Goal: Task Accomplishment & Management: Use online tool/utility

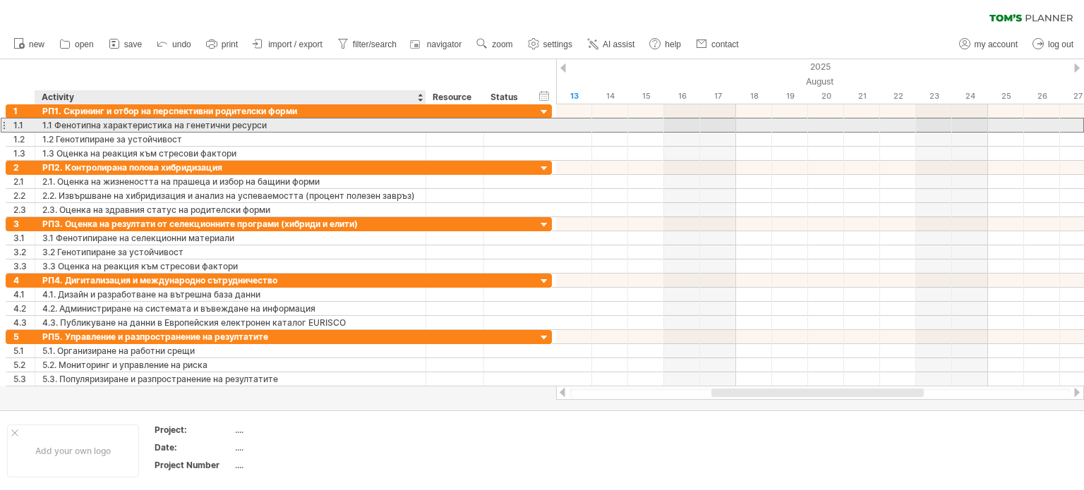
click at [266, 123] on div "1.1 Фенотипна характеристика на генетични ресурси" at bounding box center [230, 125] width 376 height 13
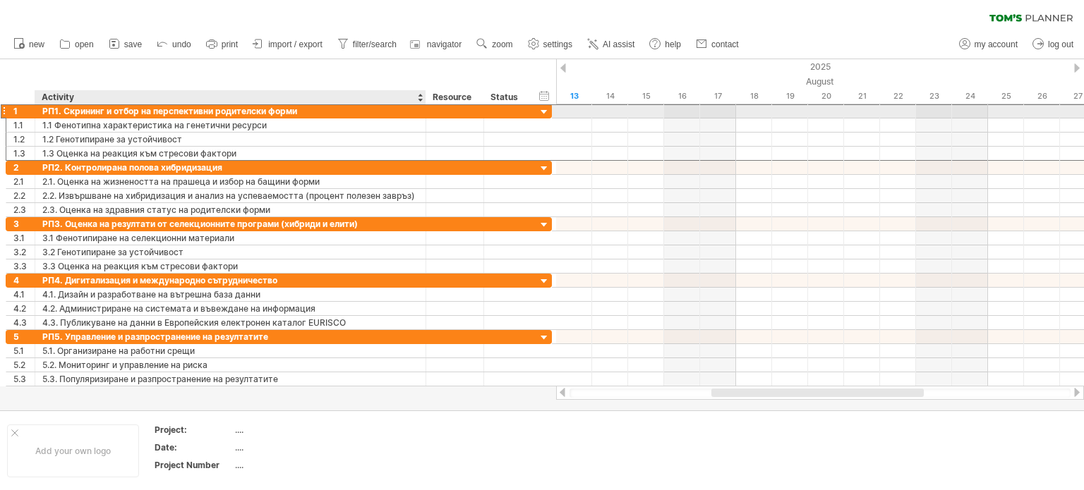
click at [309, 108] on div "РП1. Скрининг и отбор на перспективни родителски форми" at bounding box center [230, 110] width 376 height 13
drag, startPoint x: 296, startPoint y: 109, endPoint x: 62, endPoint y: 112, distance: 234.3
click at [62, 112] on input "**********" at bounding box center [230, 110] width 376 height 13
drag, startPoint x: 311, startPoint y: 110, endPoint x: 233, endPoint y: 104, distance: 77.9
click at [179, 100] on div "Trying to reach [DOMAIN_NAME] Connected again... 0% clear filter new 1" at bounding box center [542, 245] width 1084 height 490
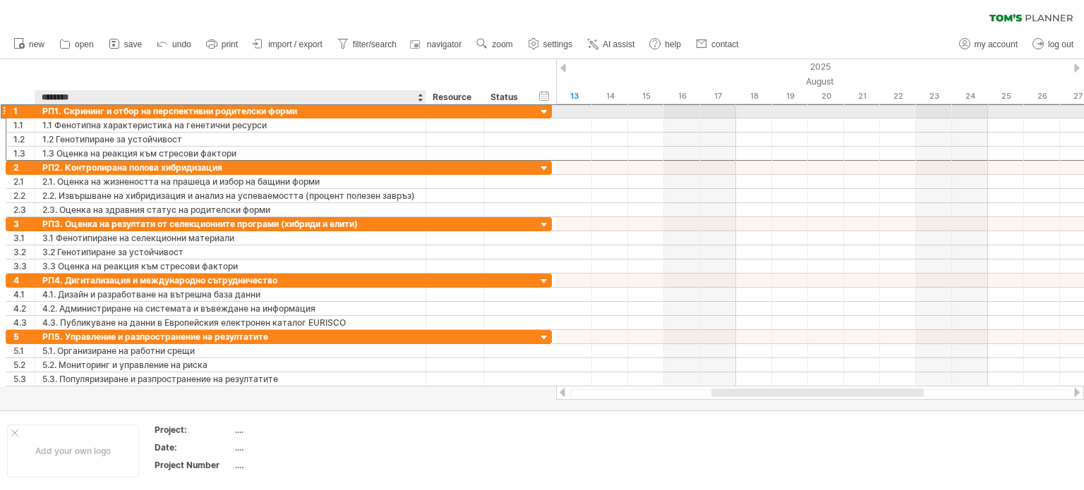
click at [302, 116] on div "РП1. Скрининг и отбор на перспективни родителски форми" at bounding box center [230, 110] width 376 height 13
drag, startPoint x: 299, startPoint y: 112, endPoint x: 63, endPoint y: 108, distance: 236.5
click at [63, 108] on input "**********" at bounding box center [230, 110] width 376 height 13
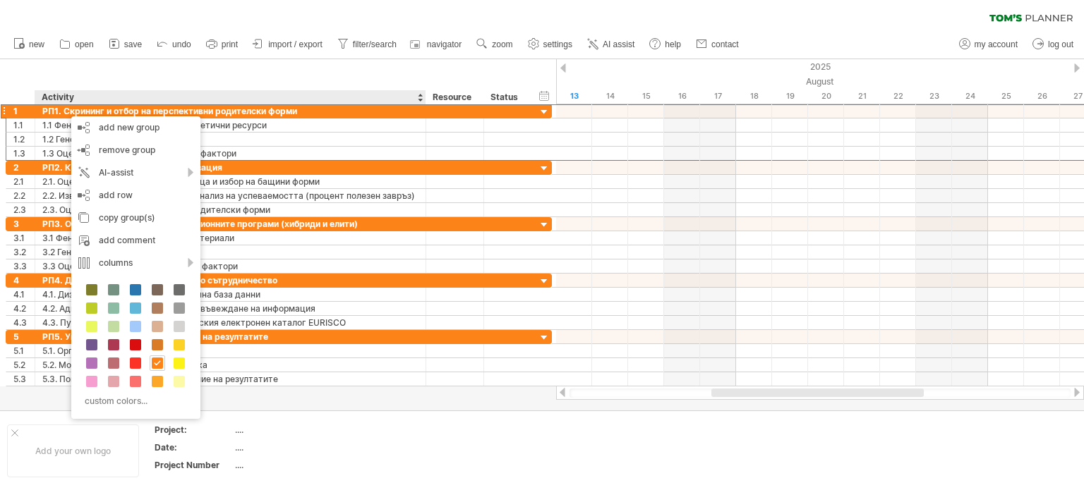
click at [302, 104] on div "Trying to reach [DOMAIN_NAME] Connected again... 0% clear filter new 1" at bounding box center [542, 245] width 1084 height 490
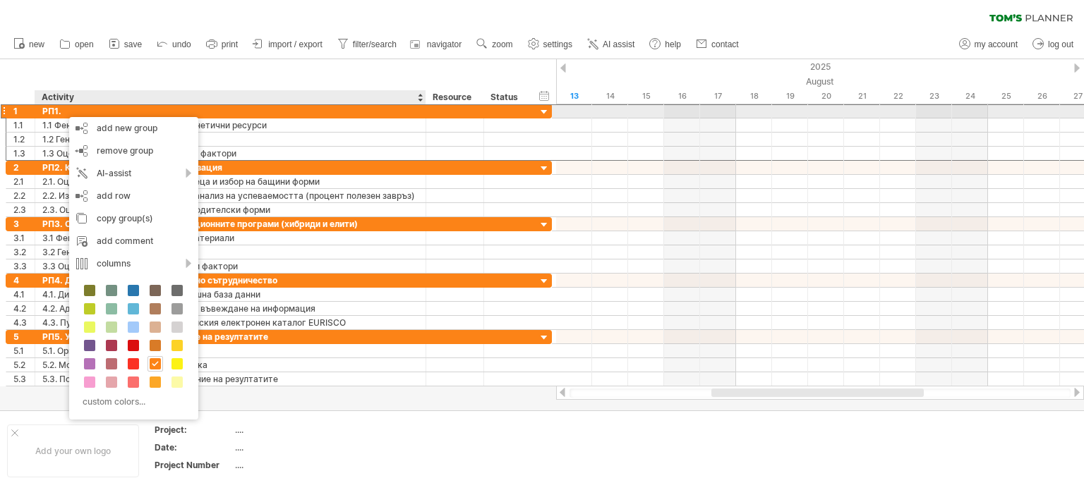
click at [61, 112] on div "РП1." at bounding box center [230, 110] width 376 height 13
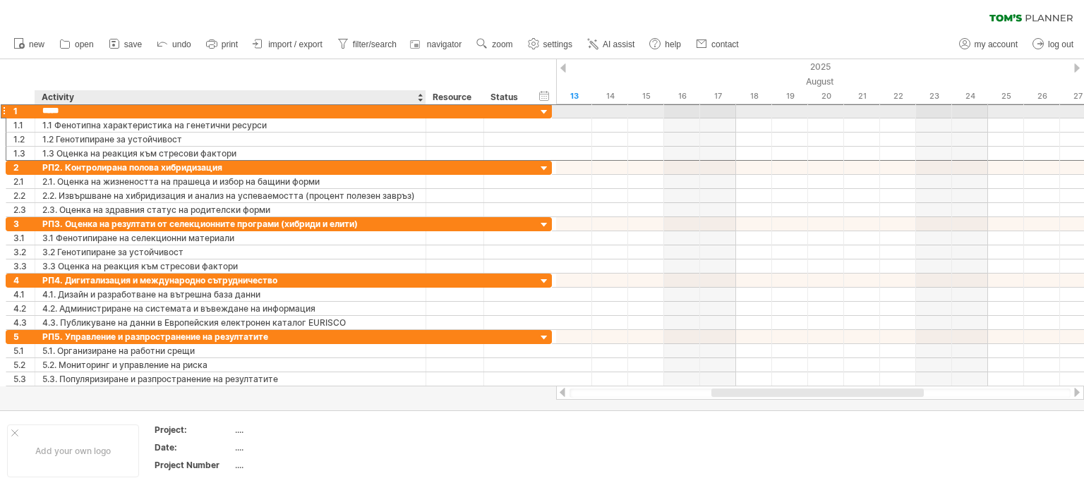
click at [61, 112] on input "****" at bounding box center [230, 110] width 376 height 13
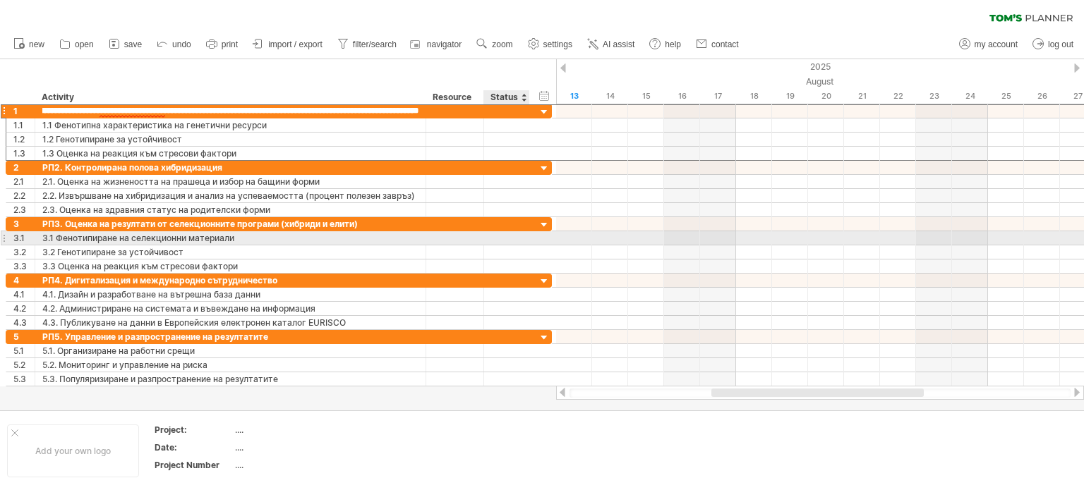
type input "**********"
click at [635, 232] on div at bounding box center [820, 238] width 528 height 14
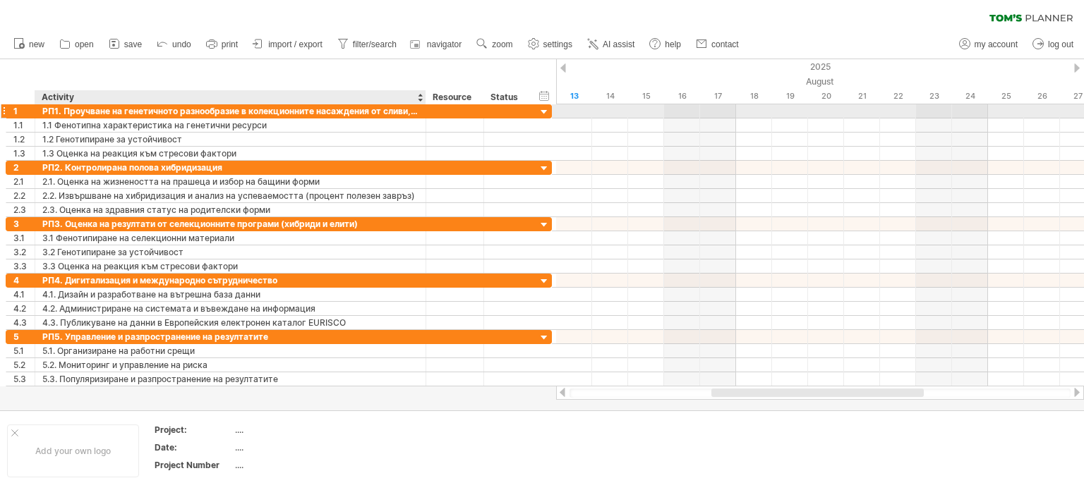
click at [417, 117] on div "РП1. Проучване на генетичното разнообразие в колекционните насаждения от сливи,…" at bounding box center [230, 110] width 376 height 13
click at [389, 116] on input "**********" at bounding box center [230, 110] width 376 height 13
click at [44, 111] on input "**********" at bounding box center [230, 110] width 376 height 13
drag, startPoint x: 42, startPoint y: 111, endPoint x: 426, endPoint y: 112, distance: 384.6
click at [426, 112] on div "**********" at bounding box center [279, 111] width 546 height 15
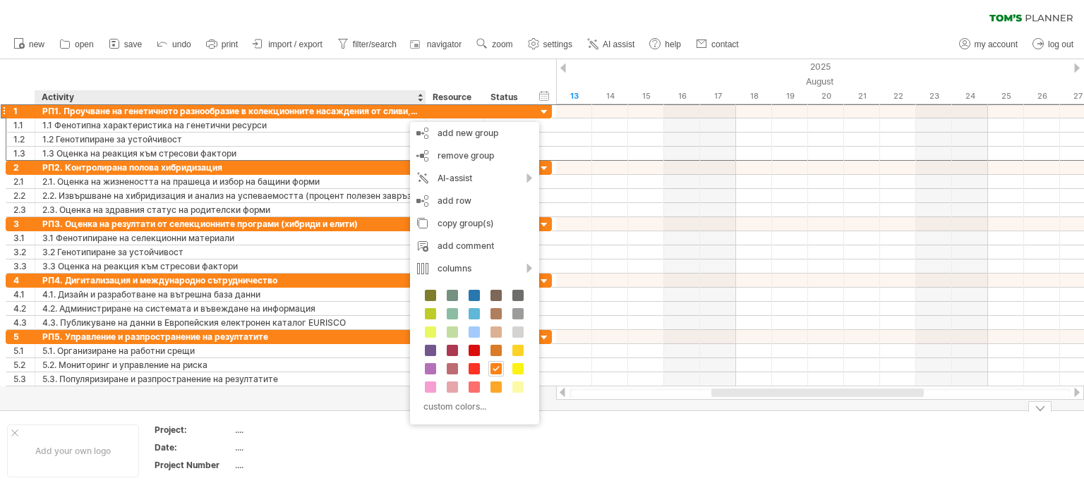
click at [313, 469] on div "...." at bounding box center [294, 465] width 119 height 12
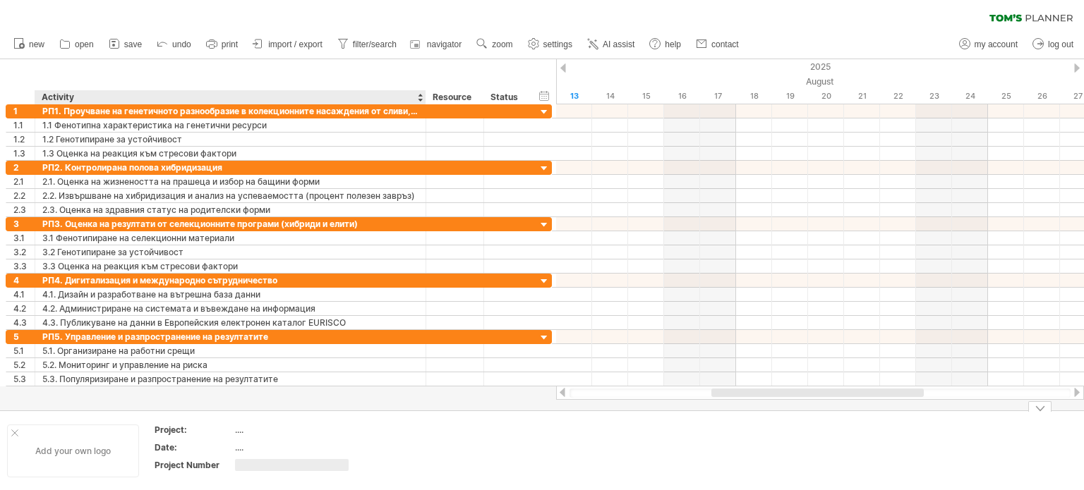
click at [130, 465] on div "Add your own logo" at bounding box center [73, 451] width 132 height 53
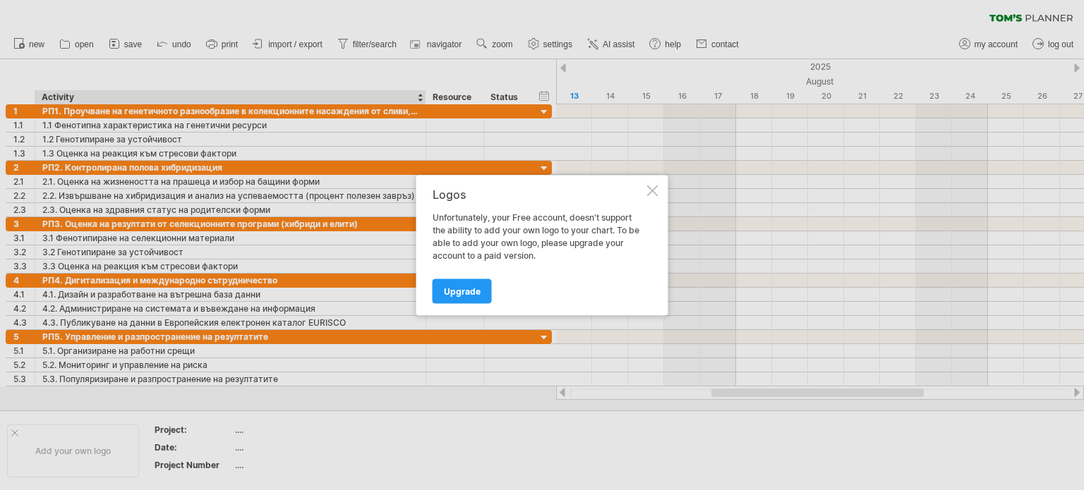
click at [655, 187] on div at bounding box center [652, 190] width 11 height 11
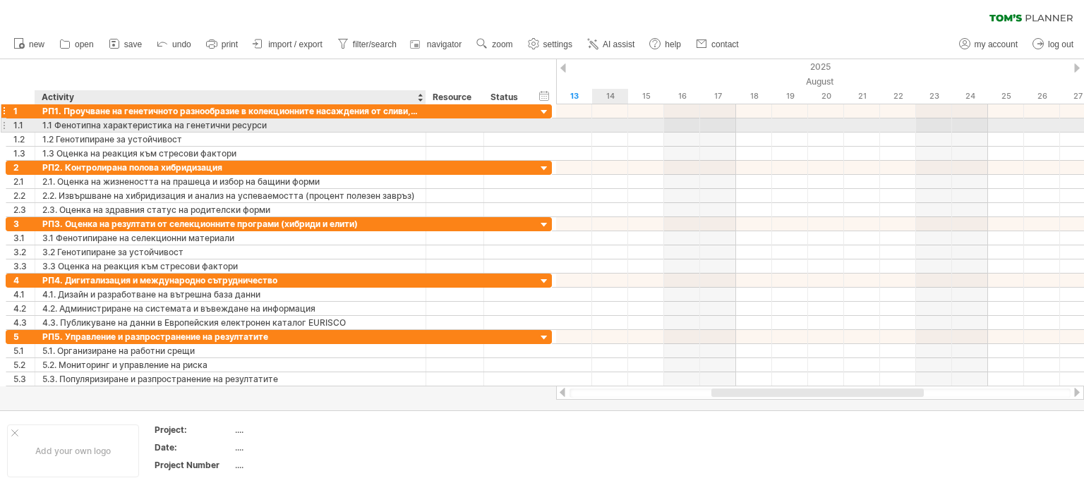
click at [392, 117] on div "РП1. Проучване на генетичното разнообразие в колекционните насаждения от сливи,…" at bounding box center [230, 110] width 376 height 13
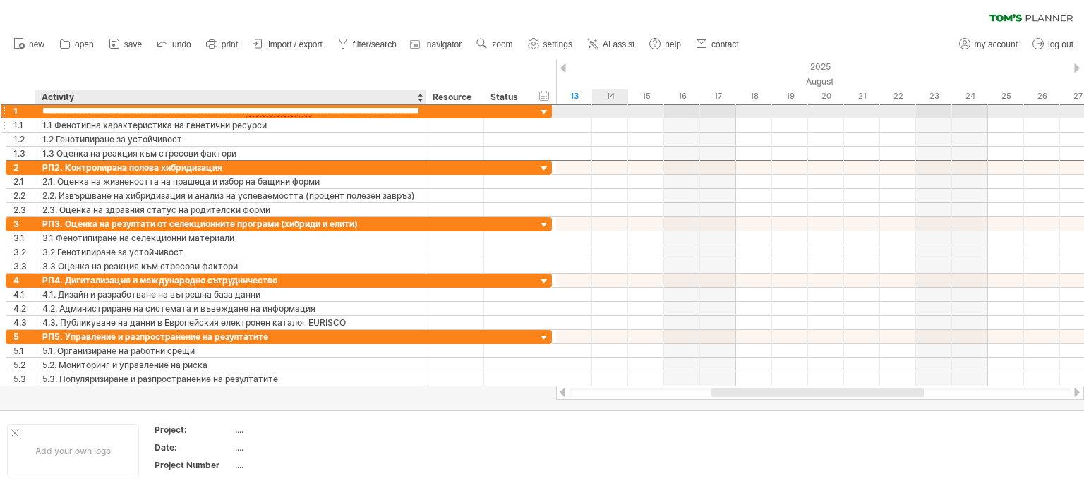
drag, startPoint x: 361, startPoint y: 111, endPoint x: 416, endPoint y: 123, distance: 56.3
click at [361, 111] on input "**********" at bounding box center [230, 110] width 376 height 13
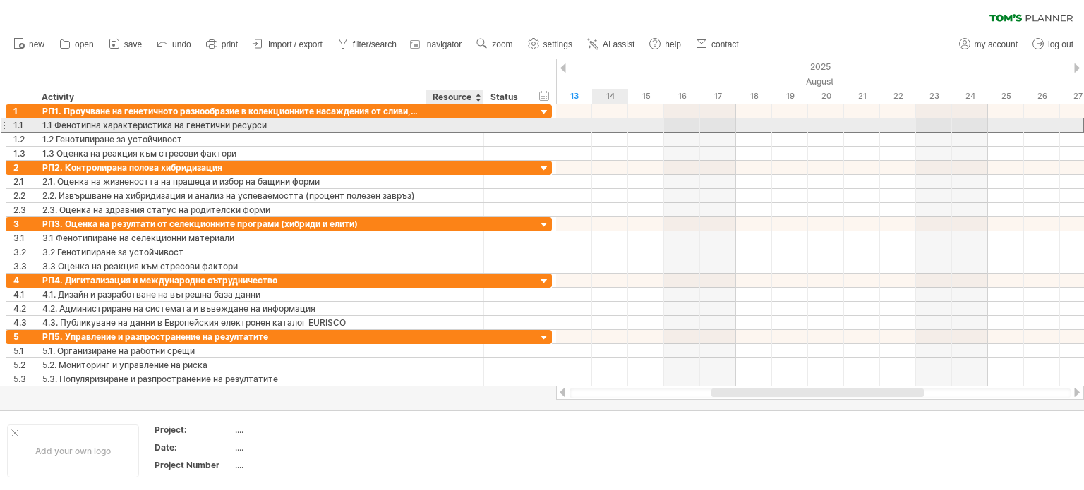
click at [488, 122] on div at bounding box center [507, 125] width 46 height 13
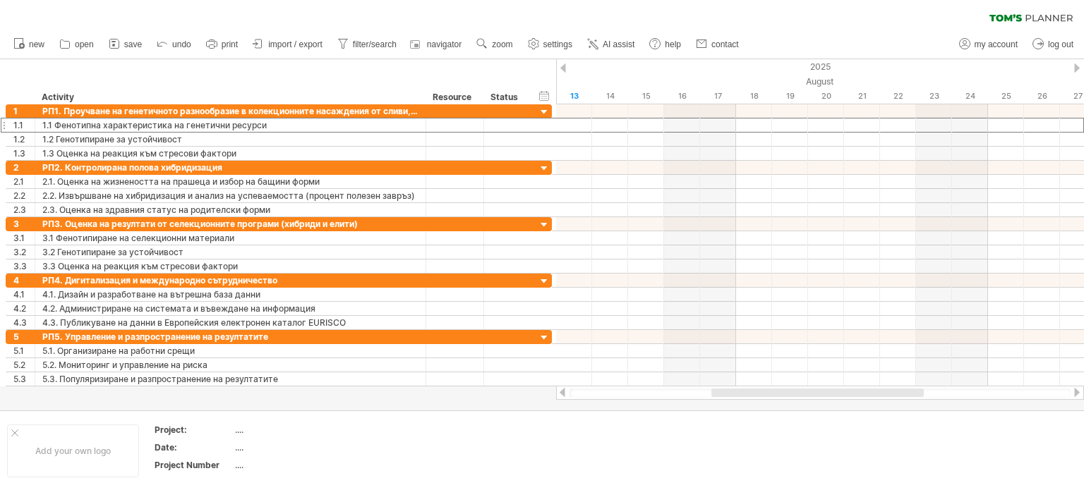
click at [1078, 65] on div at bounding box center [1077, 68] width 6 height 9
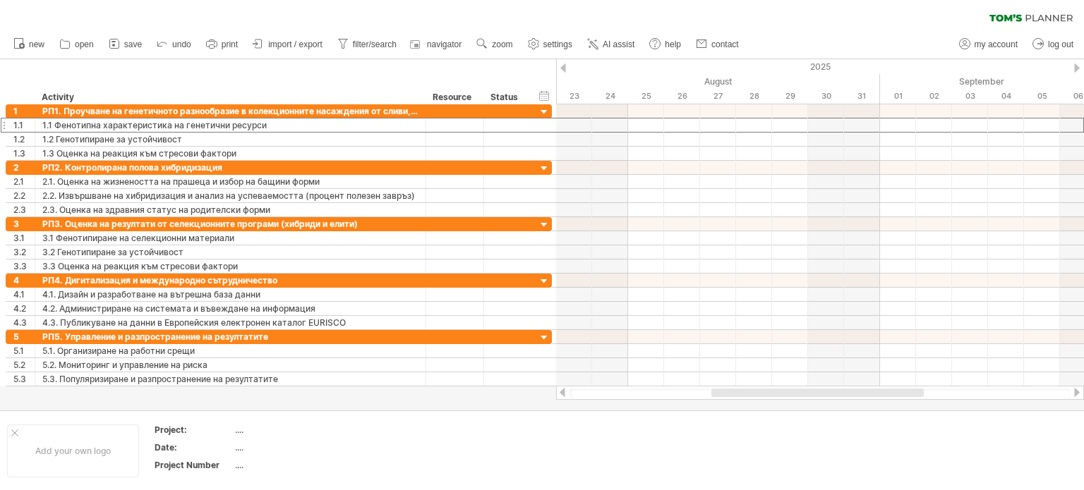
click at [1078, 65] on div at bounding box center [1077, 68] width 6 height 9
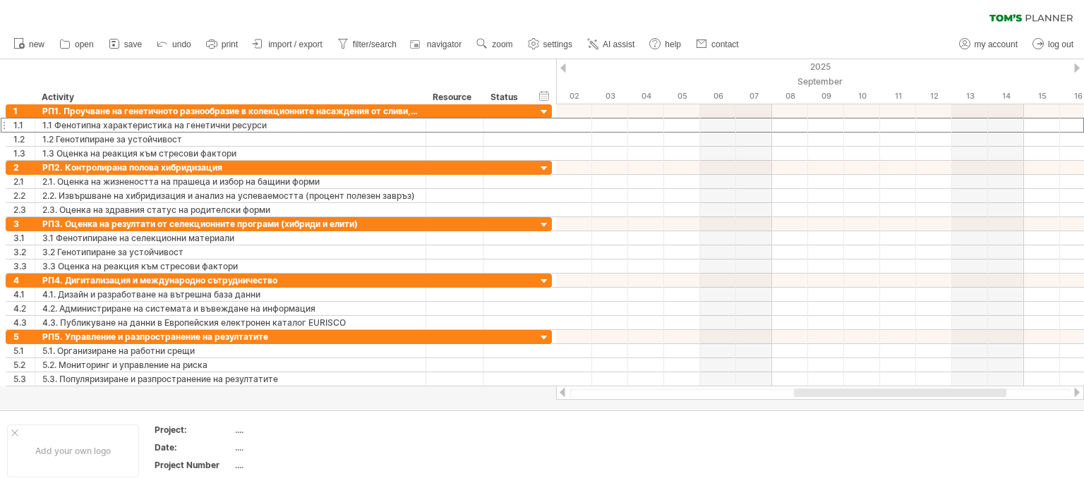
click at [1078, 65] on div at bounding box center [1077, 68] width 6 height 9
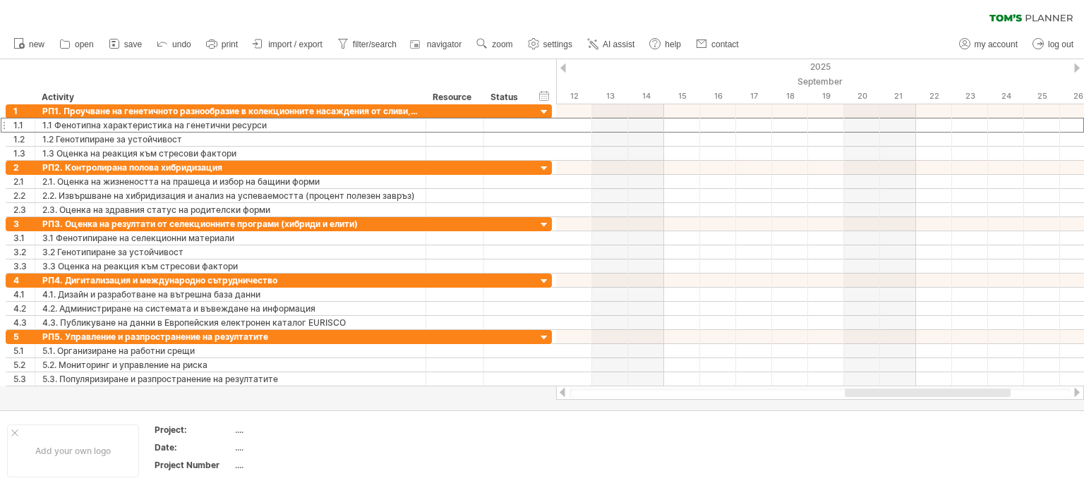
click at [1078, 65] on div at bounding box center [1077, 68] width 6 height 9
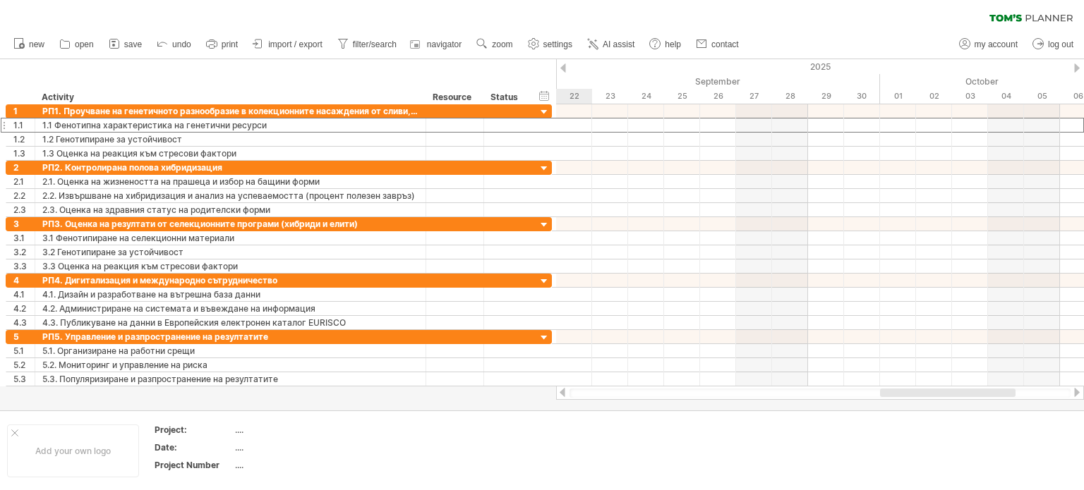
click at [1078, 65] on div at bounding box center [1077, 68] width 6 height 9
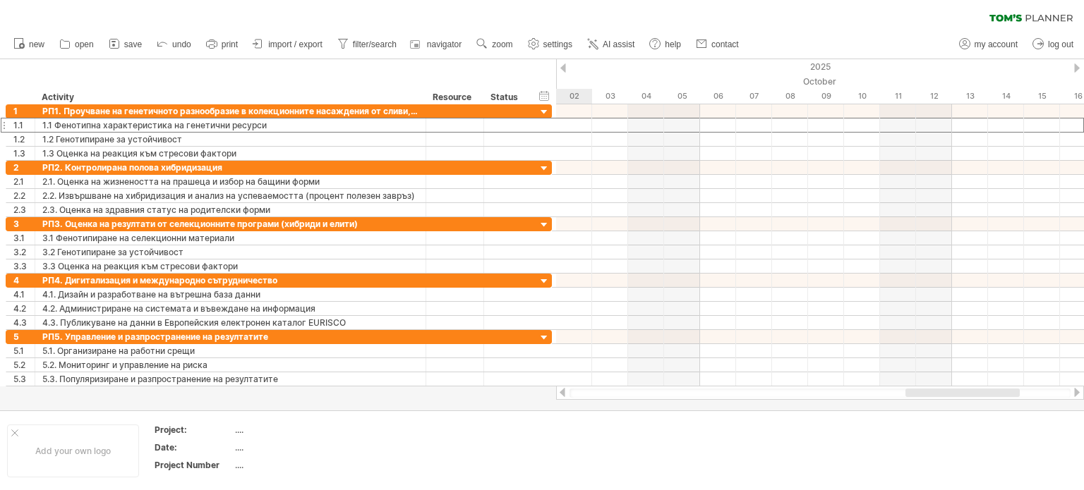
click at [1078, 65] on div at bounding box center [1077, 68] width 6 height 9
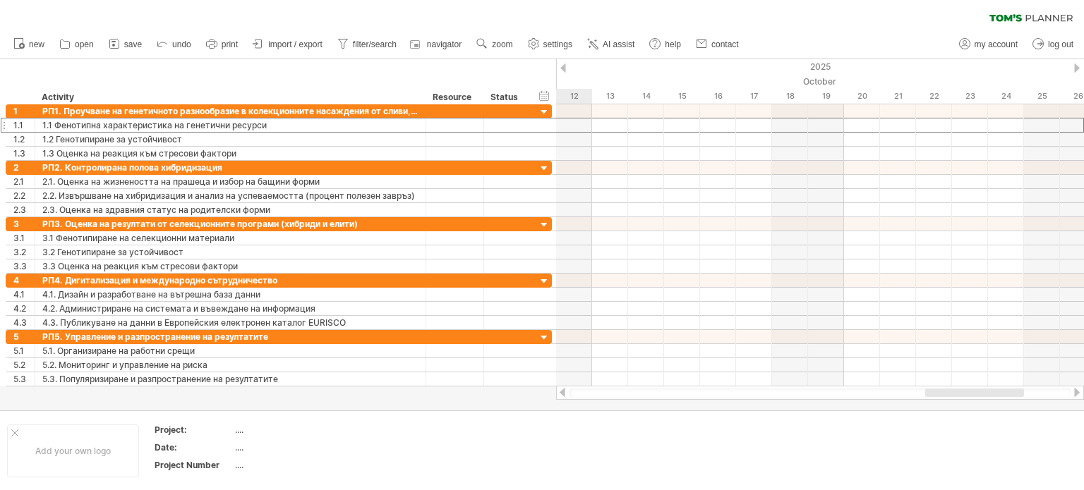
click at [1078, 65] on div at bounding box center [1077, 68] width 6 height 9
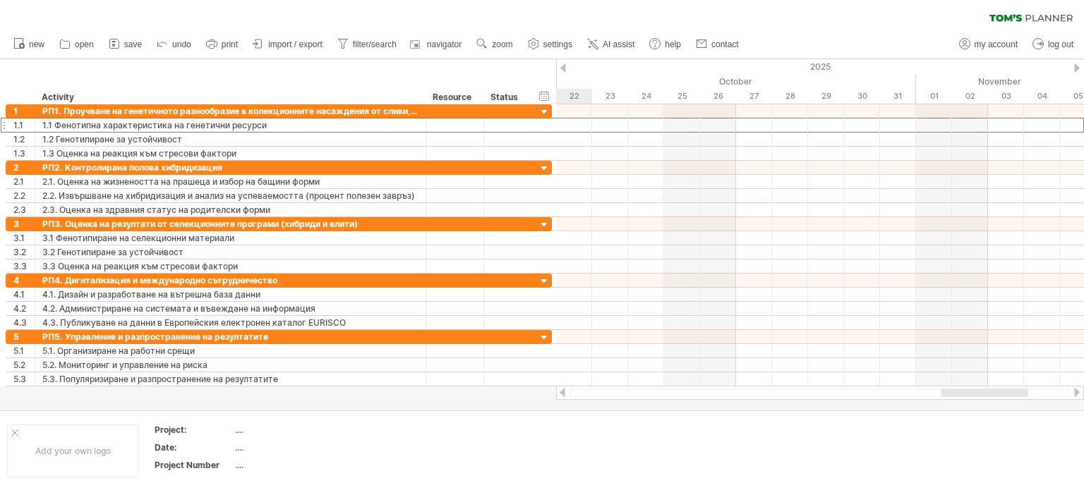
click at [1078, 65] on div at bounding box center [1077, 68] width 6 height 9
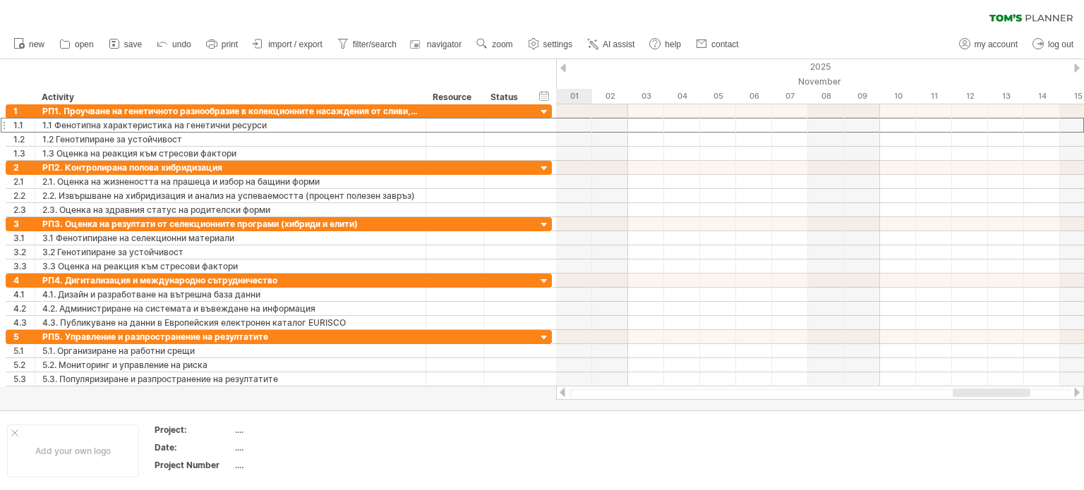
click at [1078, 65] on div at bounding box center [1077, 68] width 6 height 9
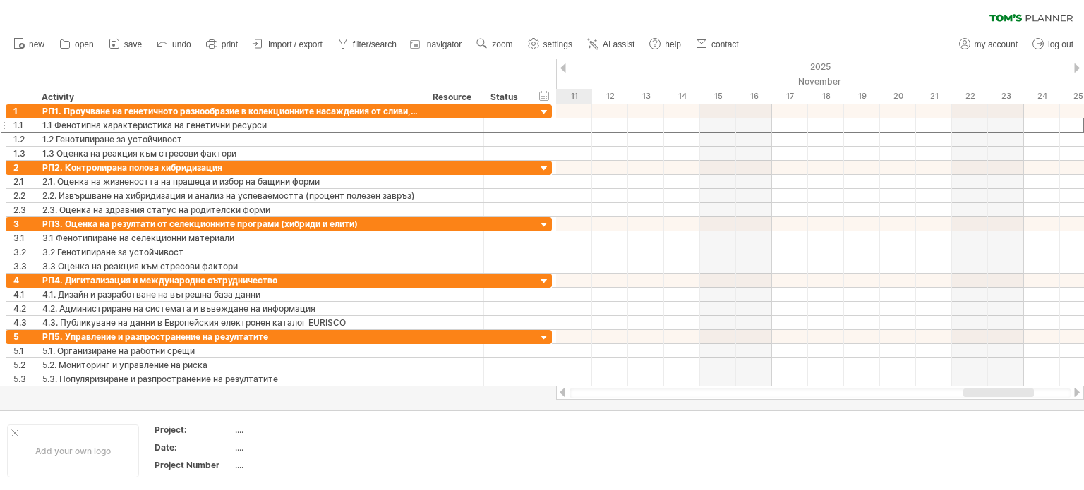
click at [1078, 65] on div at bounding box center [1077, 68] width 6 height 9
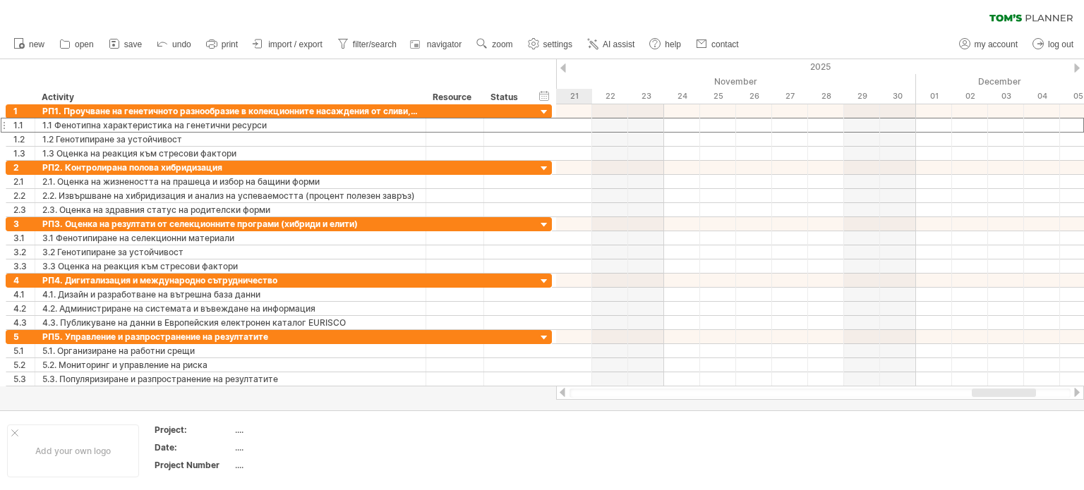
click at [1078, 65] on div at bounding box center [1077, 68] width 6 height 9
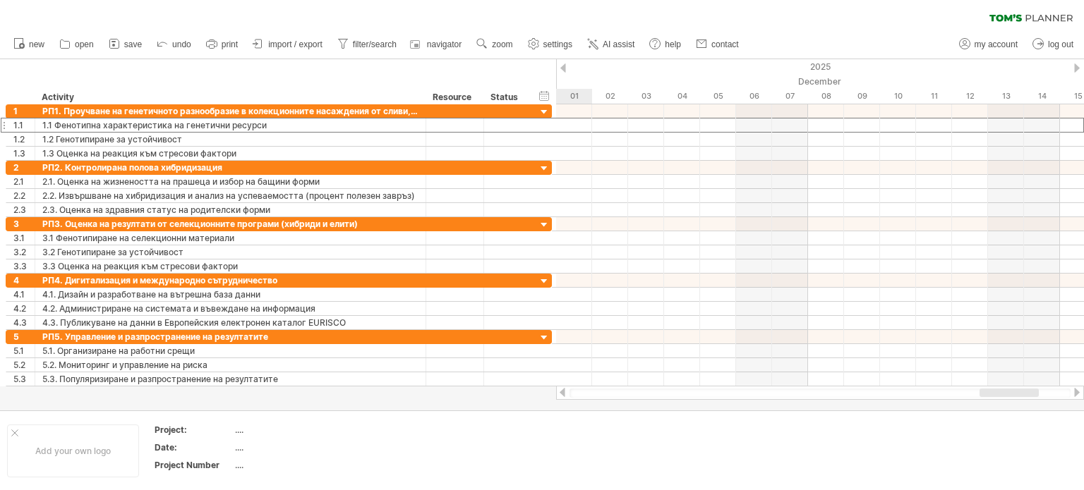
click at [1078, 65] on div at bounding box center [1077, 68] width 6 height 9
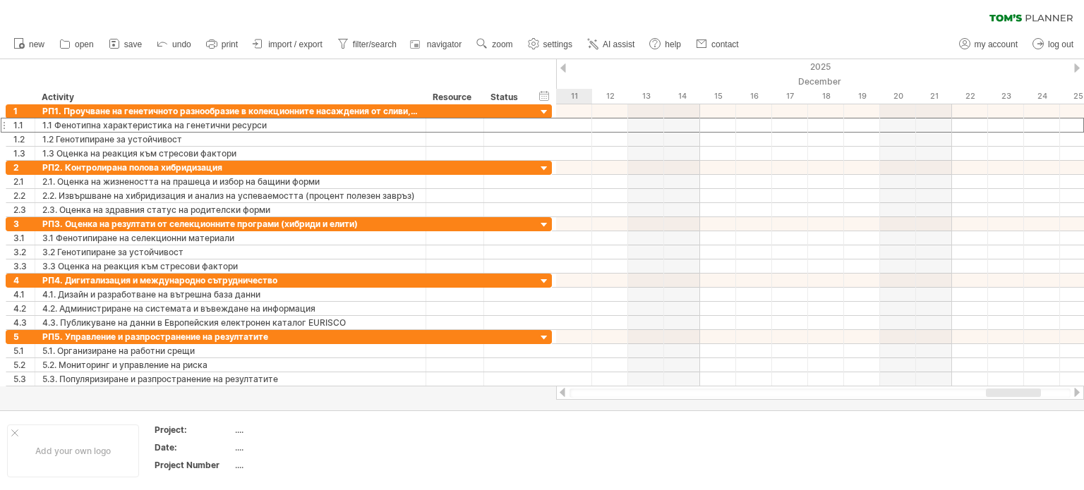
click at [1078, 65] on div at bounding box center [1077, 68] width 6 height 9
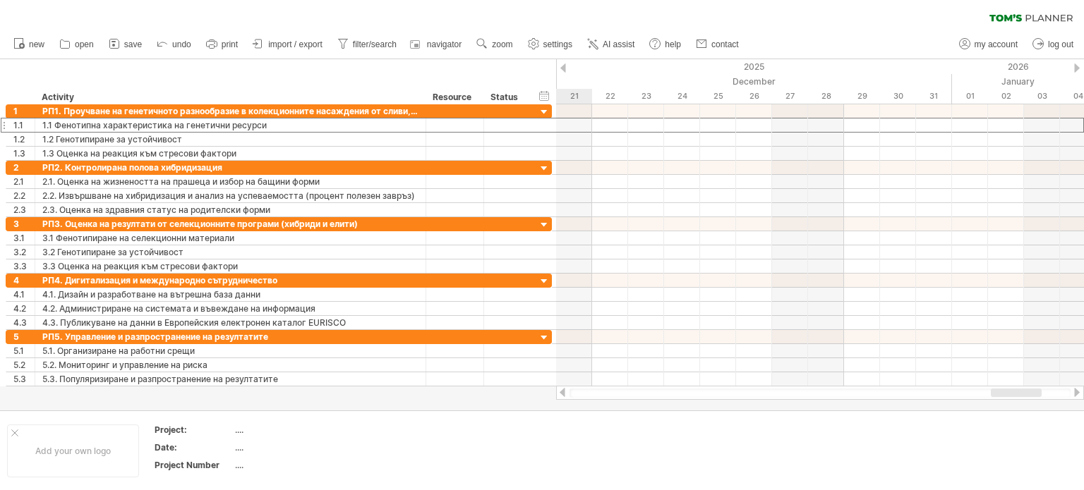
click at [1078, 65] on div at bounding box center [1077, 68] width 6 height 9
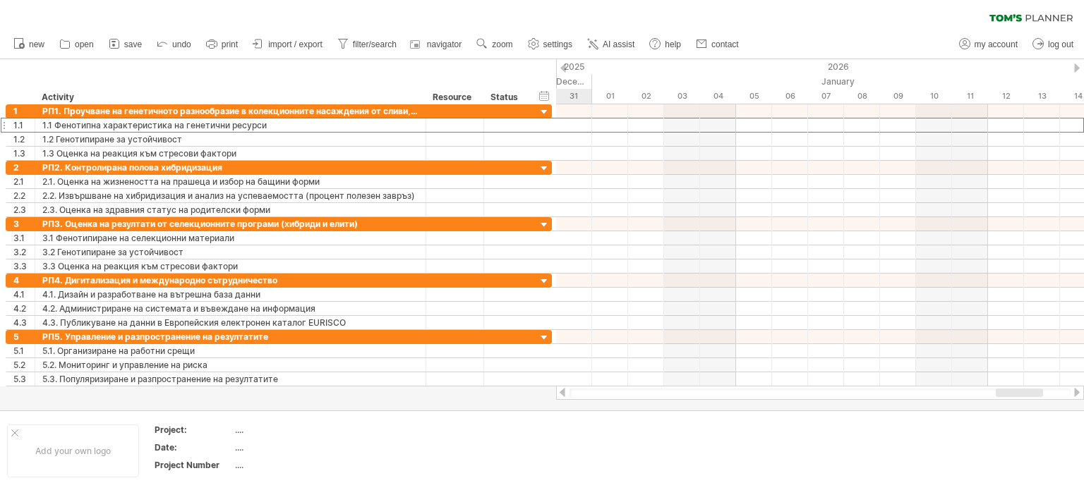
click at [1078, 65] on div at bounding box center [1077, 68] width 6 height 9
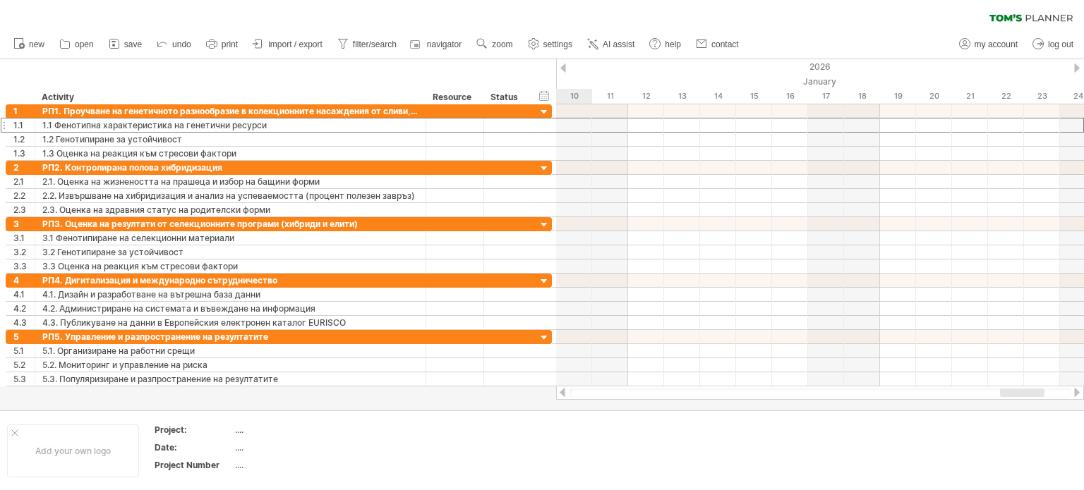
click at [1078, 65] on div at bounding box center [1077, 68] width 6 height 9
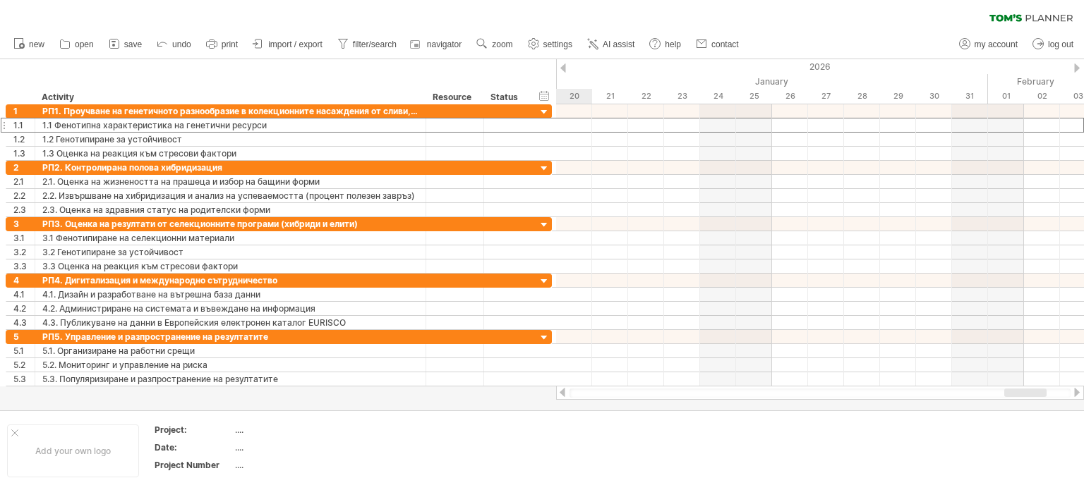
click at [1078, 65] on div at bounding box center [1077, 68] width 6 height 9
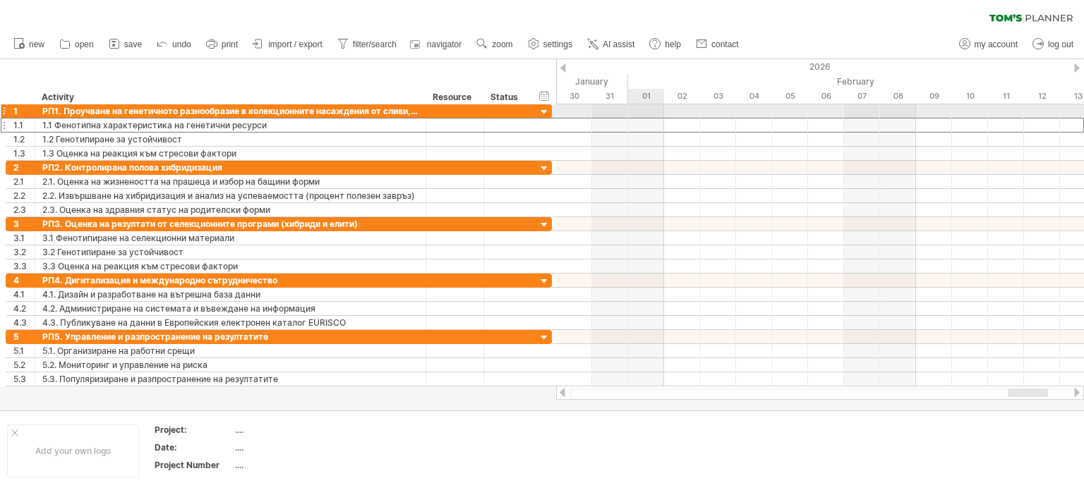
click at [652, 112] on div at bounding box center [820, 111] width 528 height 14
click at [651, 112] on div at bounding box center [820, 111] width 528 height 14
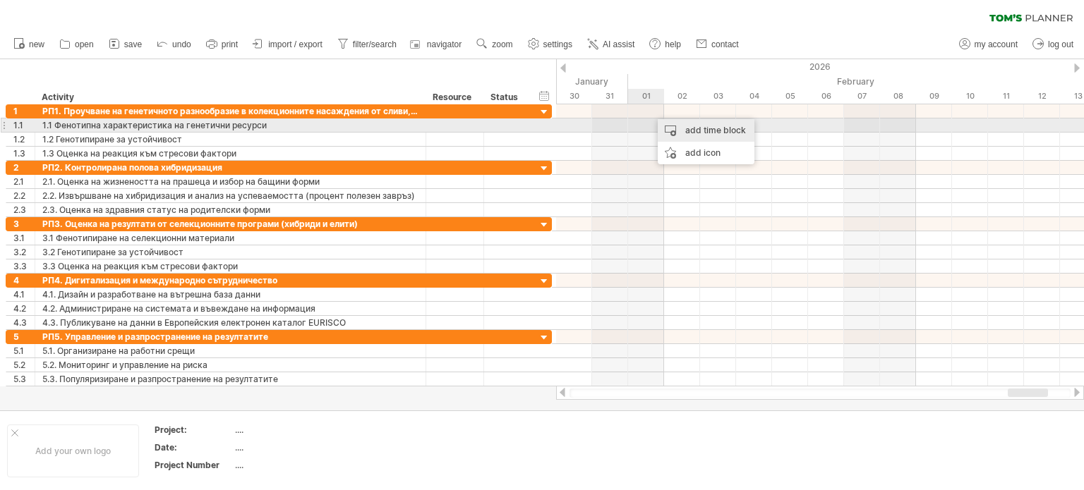
click at [689, 132] on div "add time block" at bounding box center [706, 130] width 97 height 23
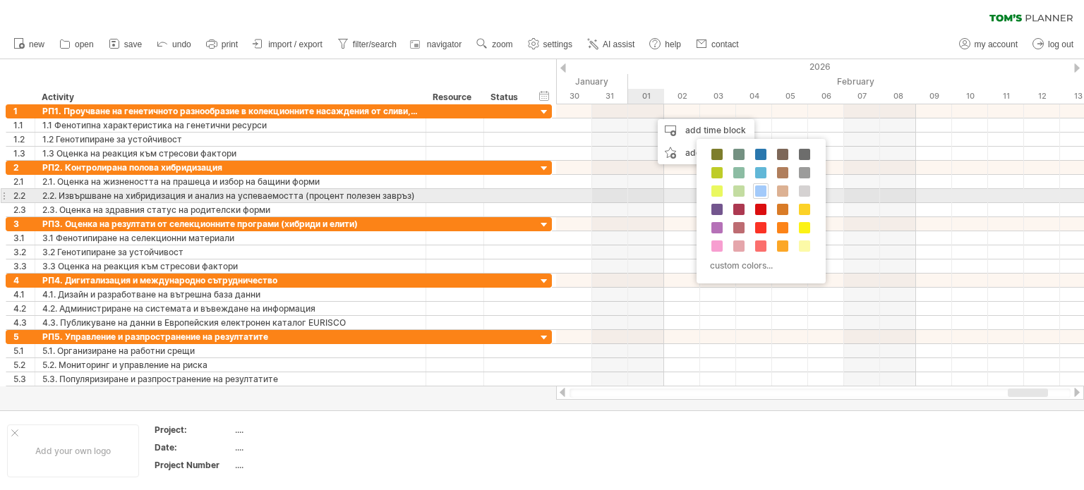
click at [759, 193] on span at bounding box center [760, 191] width 11 height 11
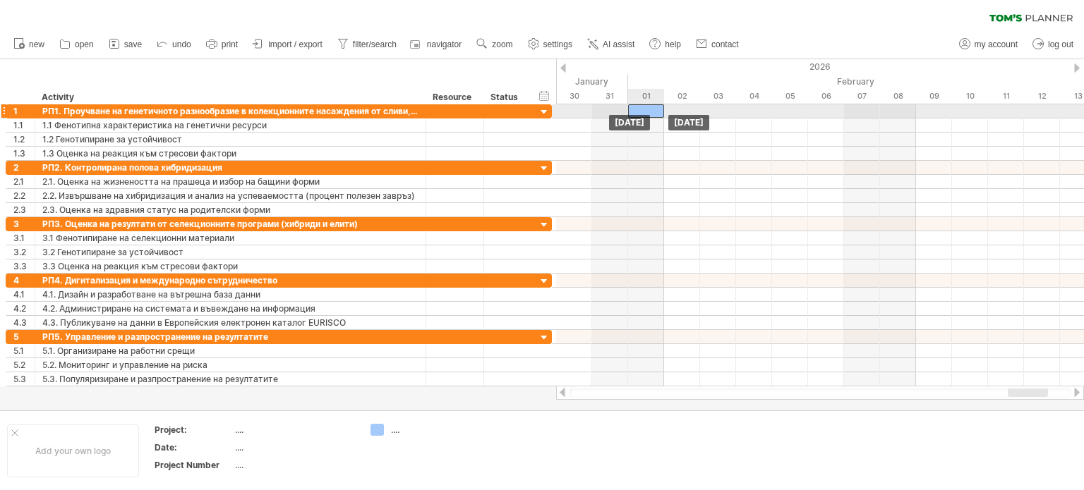
drag, startPoint x: 664, startPoint y: 108, endPoint x: 649, endPoint y: 114, distance: 16.1
click at [649, 113] on div at bounding box center [646, 110] width 36 height 13
drag, startPoint x: 663, startPoint y: 109, endPoint x: 655, endPoint y: 109, distance: 8.5
click at [655, 109] on div at bounding box center [646, 110] width 36 height 13
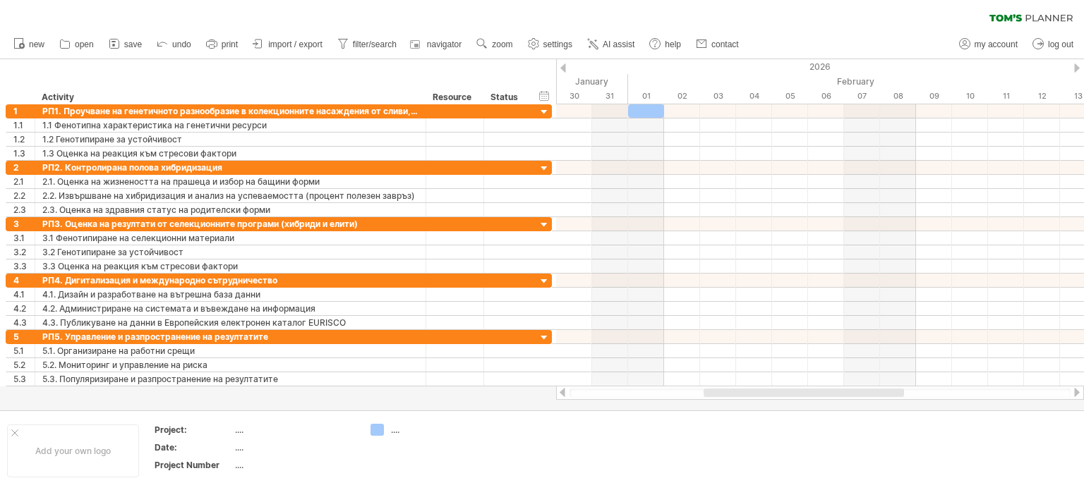
click at [648, 59] on ul "new open" at bounding box center [375, 45] width 738 height 30
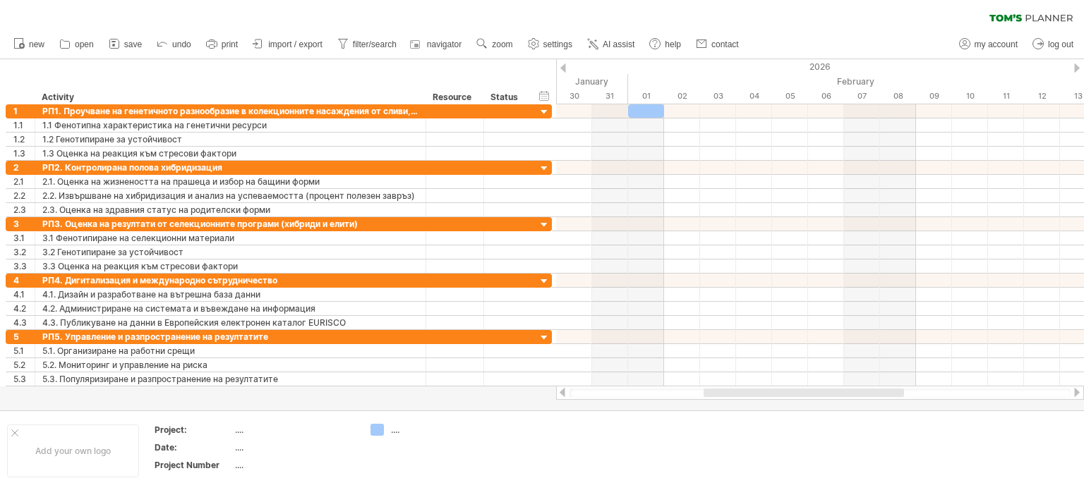
click at [1079, 70] on div at bounding box center [1077, 68] width 6 height 9
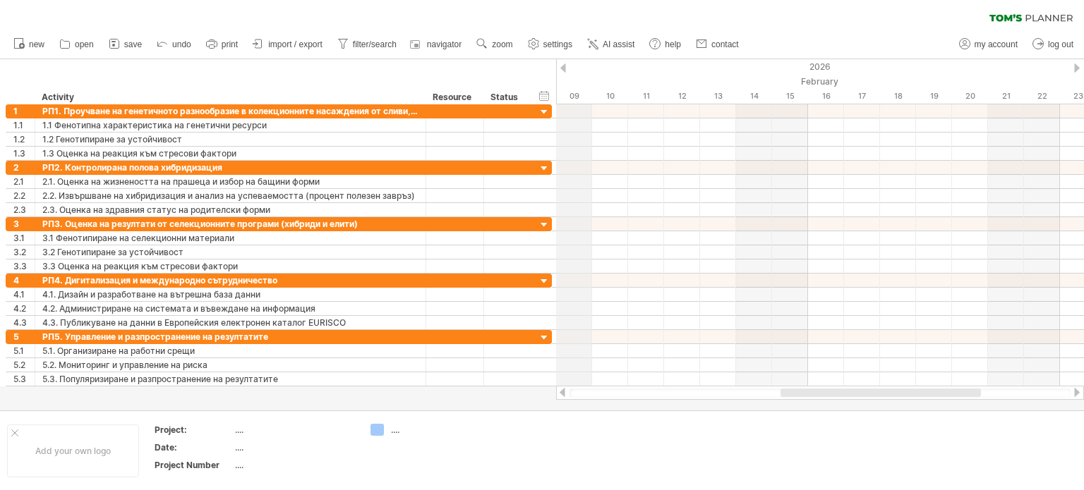
click at [567, 63] on div "2026" at bounding box center [627, 66] width 2951 height 15
click at [566, 64] on div "2026" at bounding box center [627, 66] width 2951 height 15
click at [555, 44] on span "settings" at bounding box center [557, 45] width 29 height 10
select select "*"
select select "**"
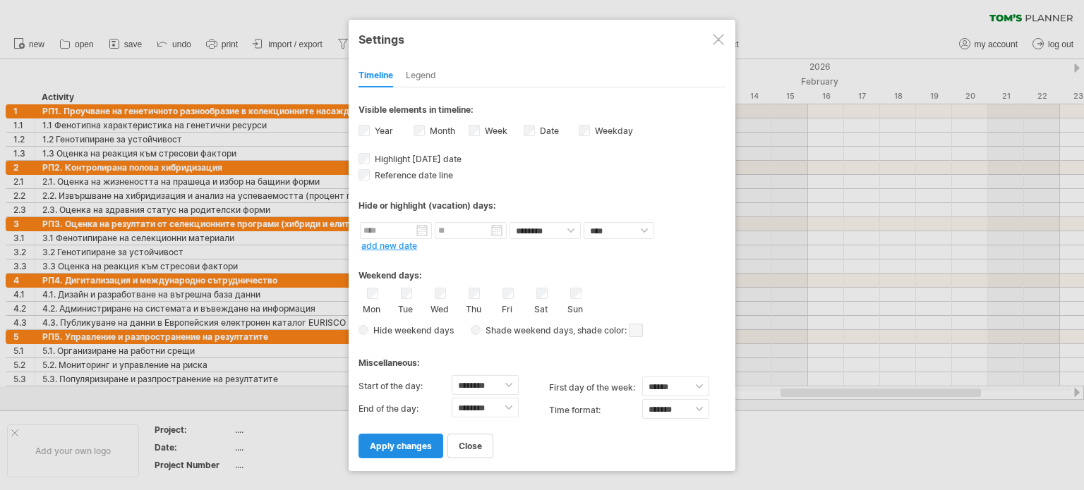
click at [418, 450] on span "apply changes" at bounding box center [401, 446] width 62 height 11
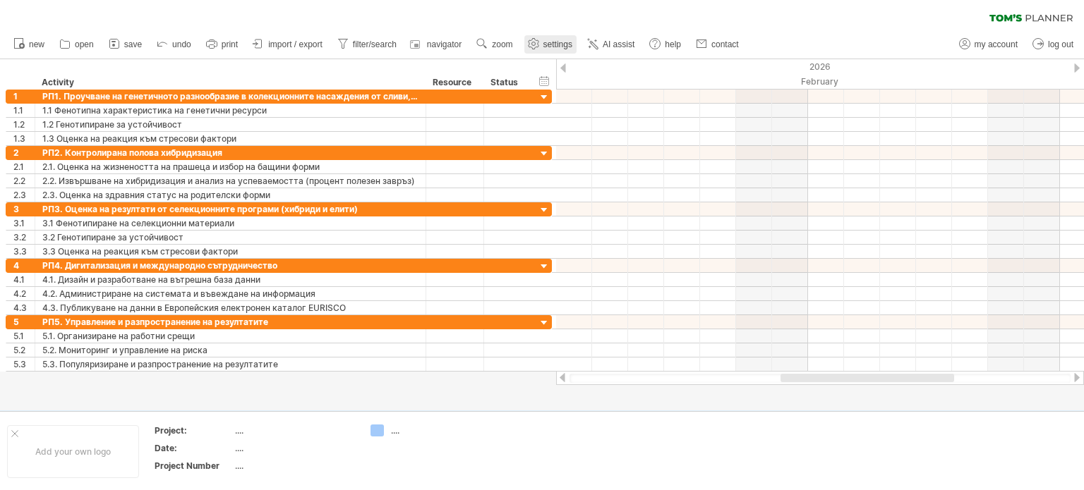
click at [550, 39] on link "settings" at bounding box center [550, 44] width 52 height 18
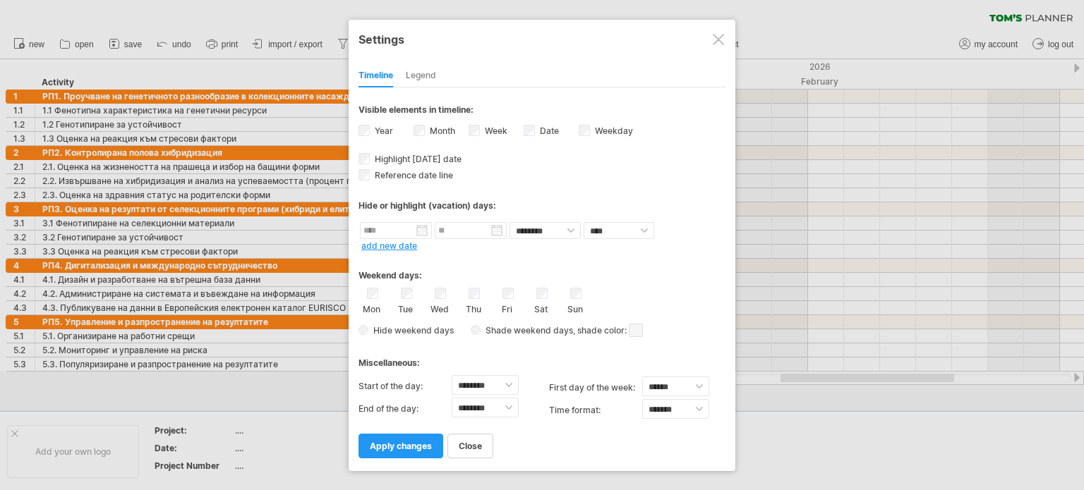
click at [373, 129] on label "Year" at bounding box center [382, 131] width 21 height 11
click at [401, 247] on link "add new date" at bounding box center [389, 246] width 56 height 11
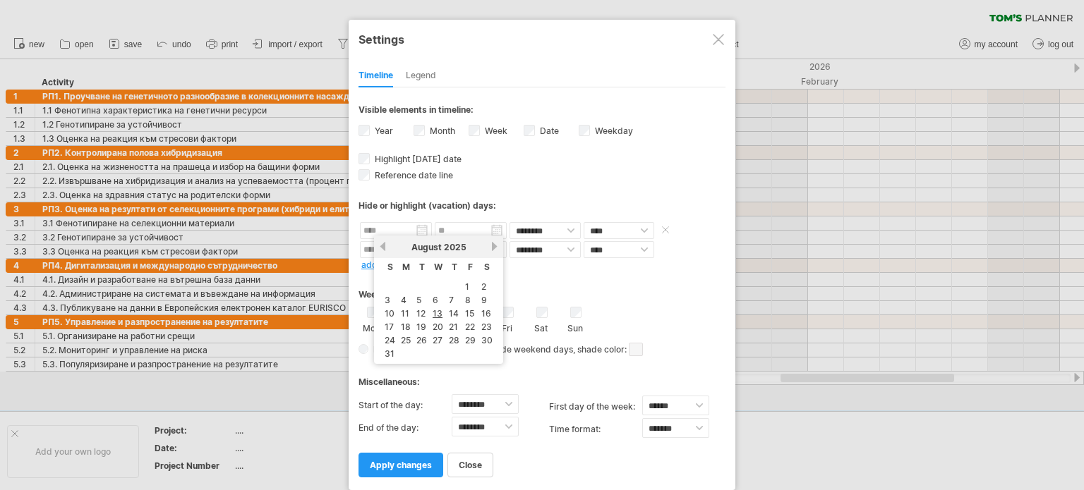
click at [429, 224] on input "text" at bounding box center [396, 230] width 72 height 17
click at [492, 248] on link "next" at bounding box center [494, 246] width 11 height 11
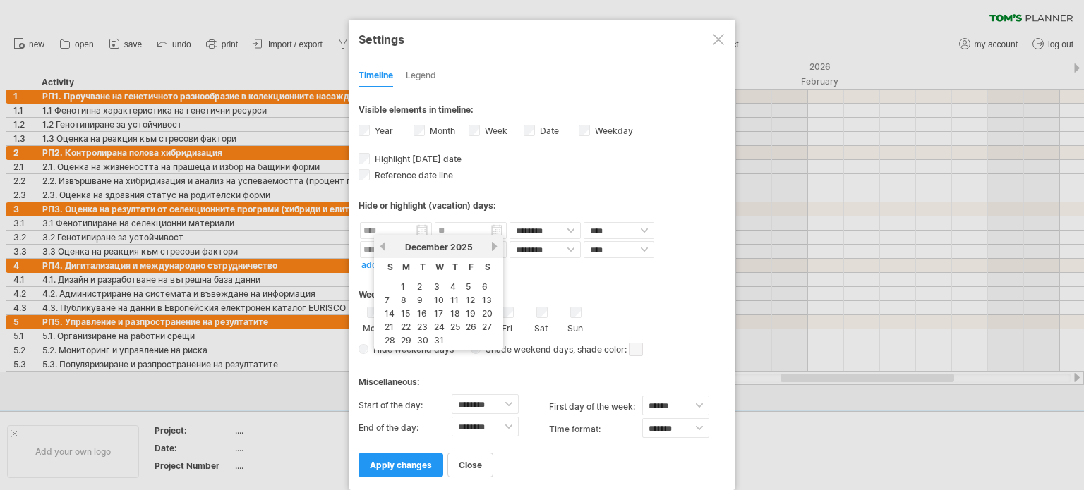
click at [492, 248] on link "next" at bounding box center [494, 246] width 11 height 11
click at [447, 286] on link "1" at bounding box center [450, 286] width 7 height 13
type input "********"
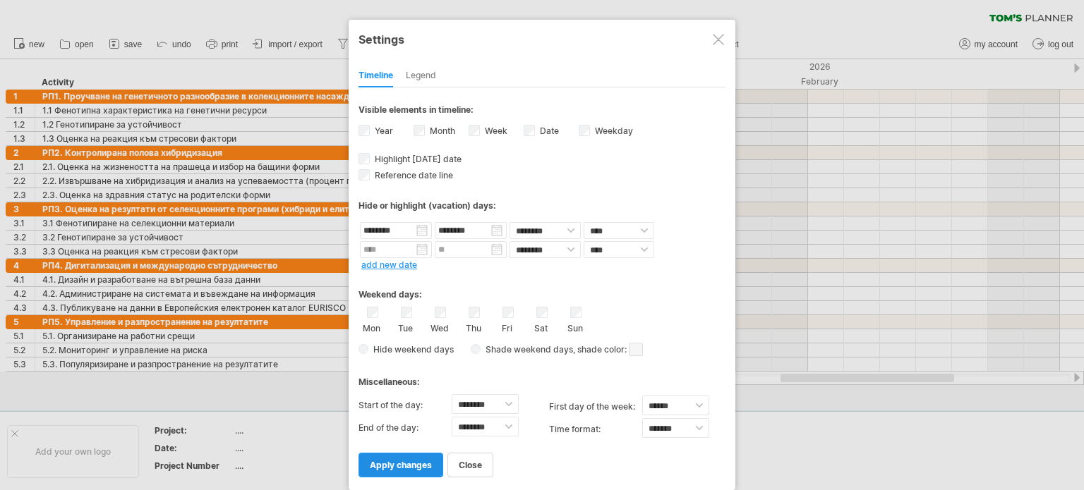
click at [421, 461] on span "apply changes" at bounding box center [401, 465] width 62 height 11
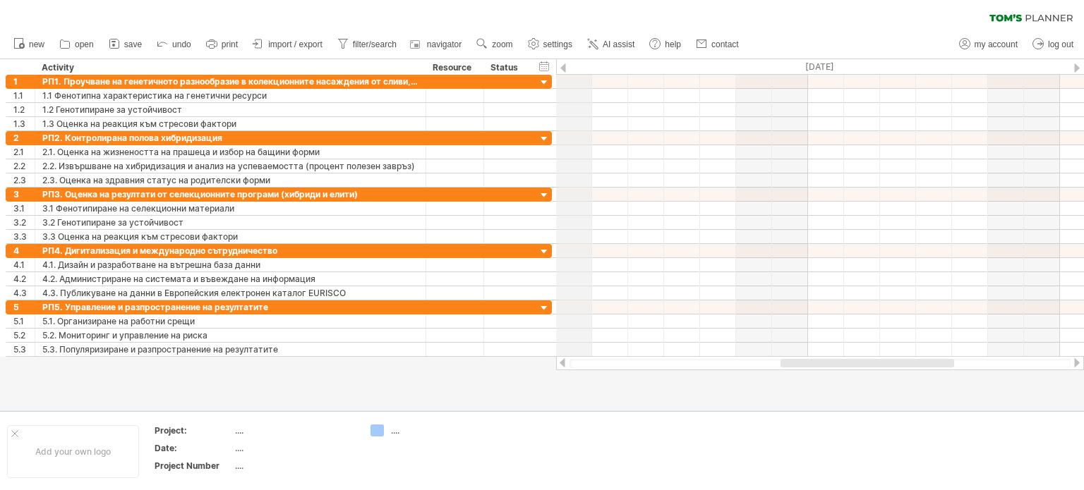
click at [564, 59] on div "[DATE]" at bounding box center [772, 66] width 1008 height 15
click at [560, 67] on div at bounding box center [563, 68] width 6 height 9
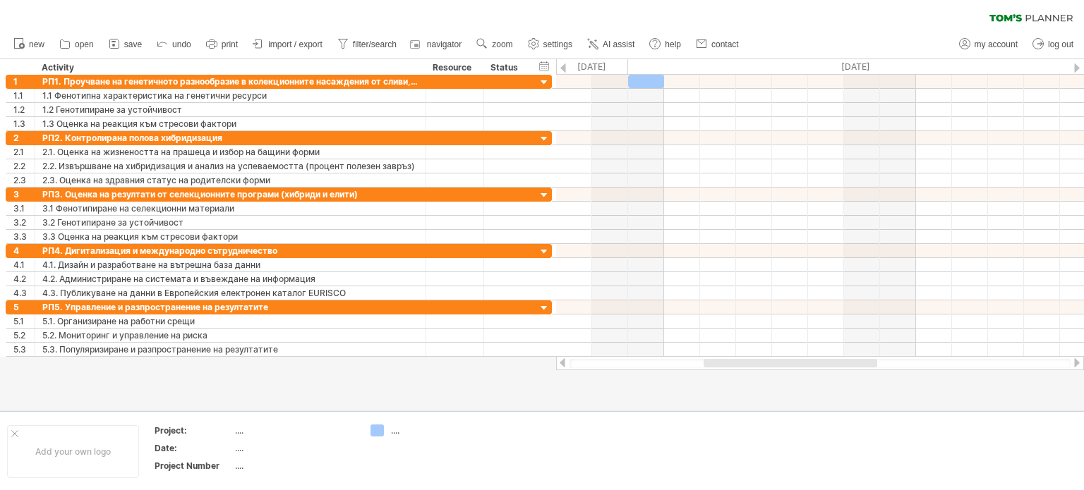
click at [560, 67] on div at bounding box center [563, 68] width 6 height 9
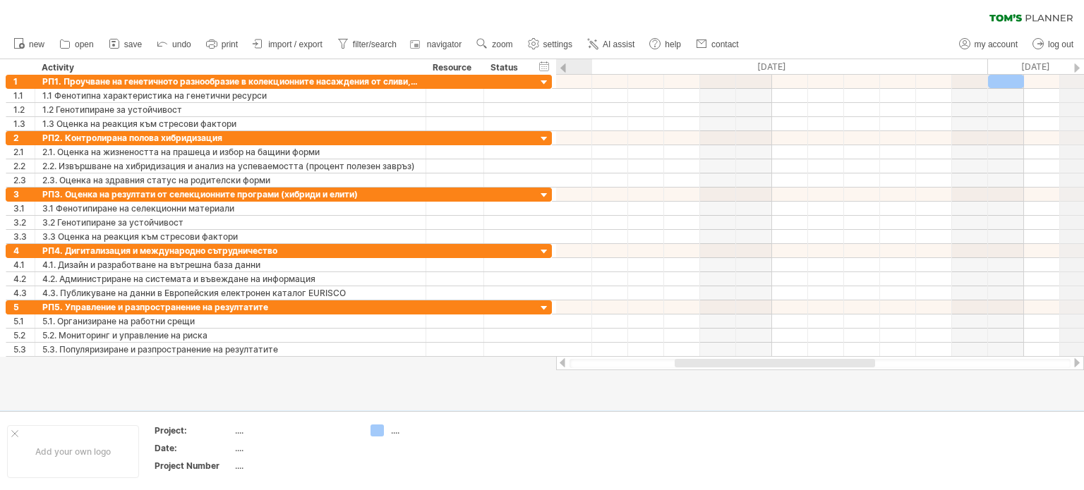
click at [1078, 67] on div at bounding box center [1077, 68] width 6 height 9
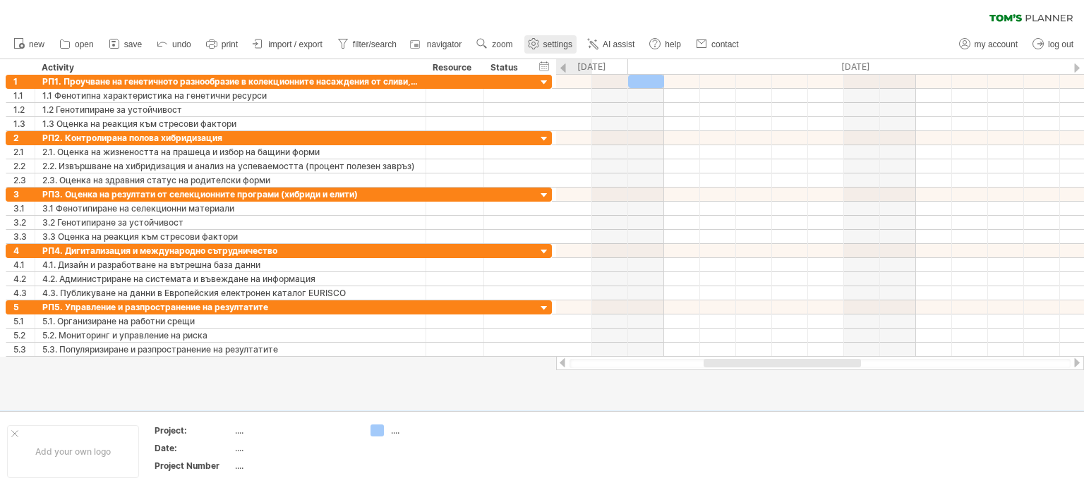
click at [560, 40] on span "settings" at bounding box center [557, 45] width 29 height 10
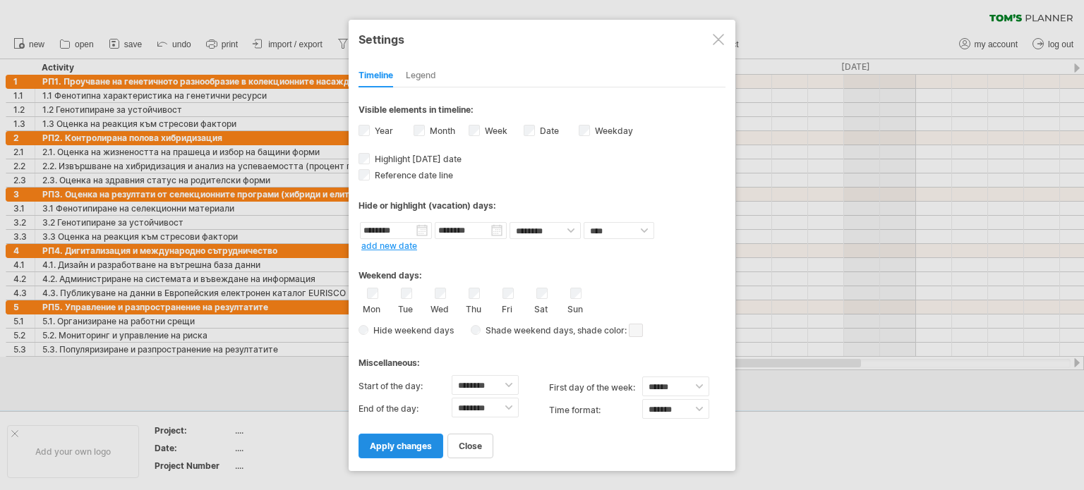
click at [404, 447] on span "apply changes" at bounding box center [401, 446] width 62 height 11
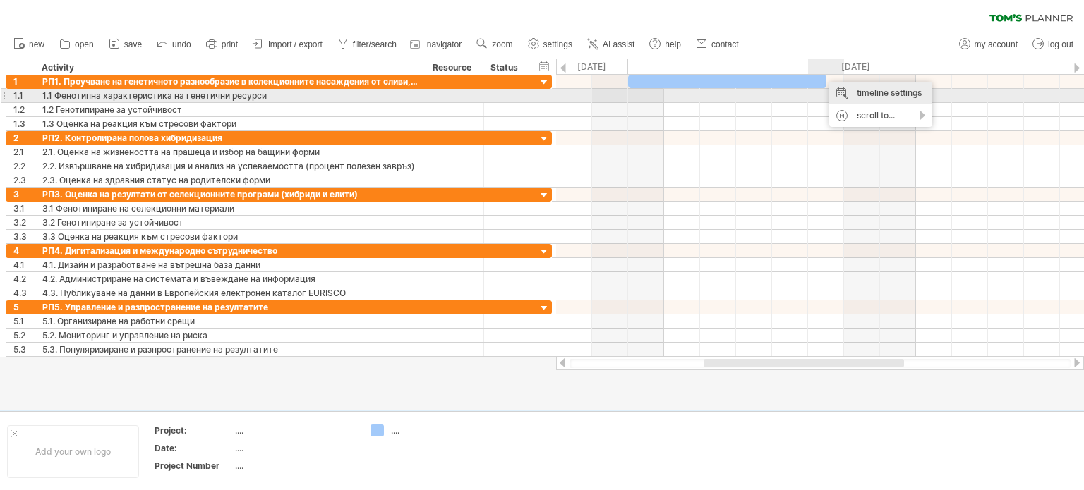
click at [857, 91] on div "timeline settings" at bounding box center [880, 93] width 103 height 23
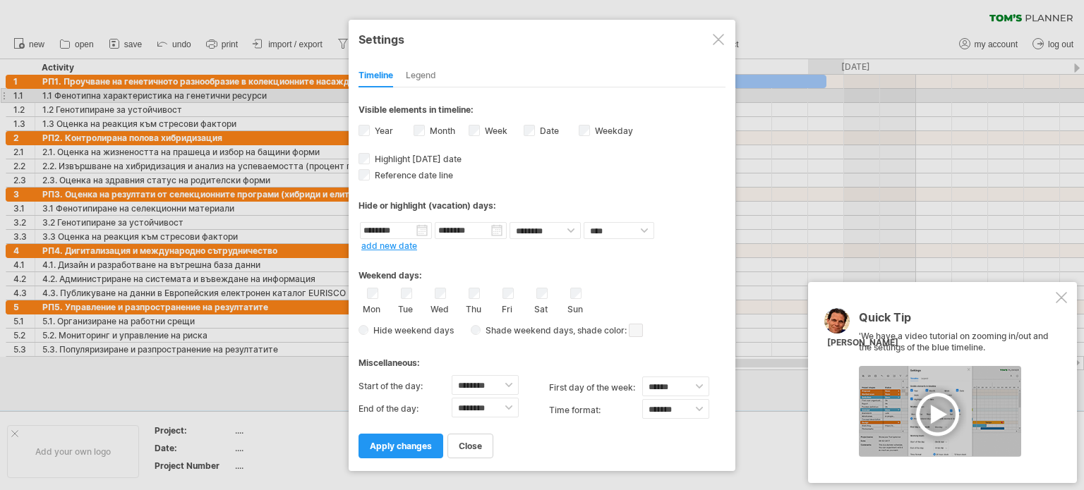
click at [721, 37] on div at bounding box center [718, 39] width 11 height 11
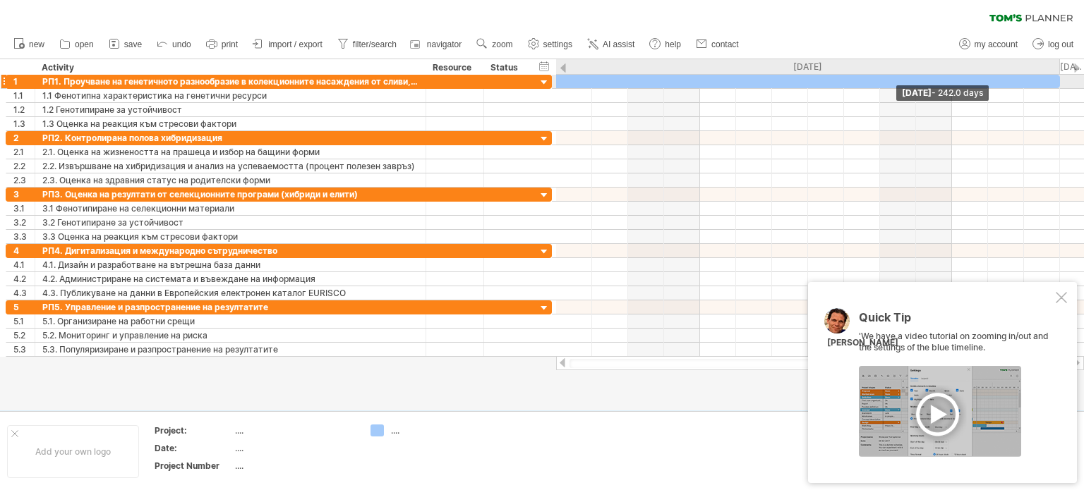
drag, startPoint x: 826, startPoint y: 78, endPoint x: 1066, endPoint y: 88, distance: 240.1
click at [1066, 88] on div "[DATE] - 242.0 days [DATE]" at bounding box center [820, 216] width 528 height 282
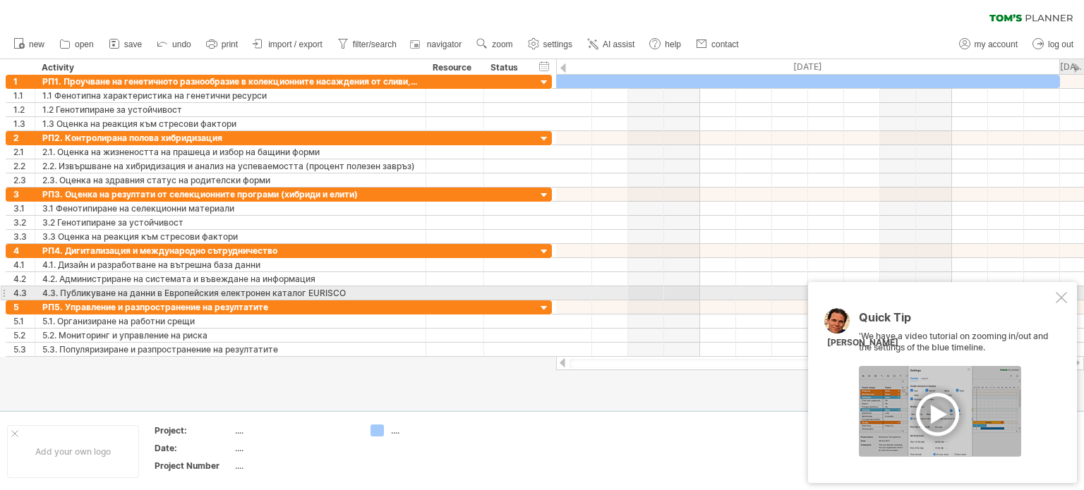
click at [1064, 298] on div at bounding box center [1061, 297] width 11 height 11
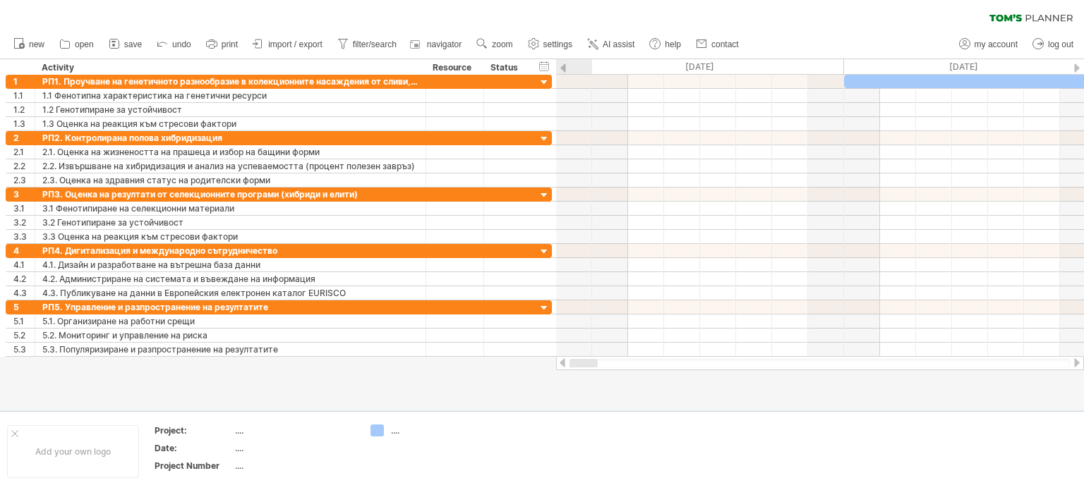
drag, startPoint x: 1051, startPoint y: 362, endPoint x: 592, endPoint y: 390, distance: 459.5
click at [592, 390] on div "Trying to reach [DOMAIN_NAME] Connected again... 0% clear filter new 1" at bounding box center [542, 245] width 1084 height 490
click at [550, 42] on span "settings" at bounding box center [557, 45] width 29 height 10
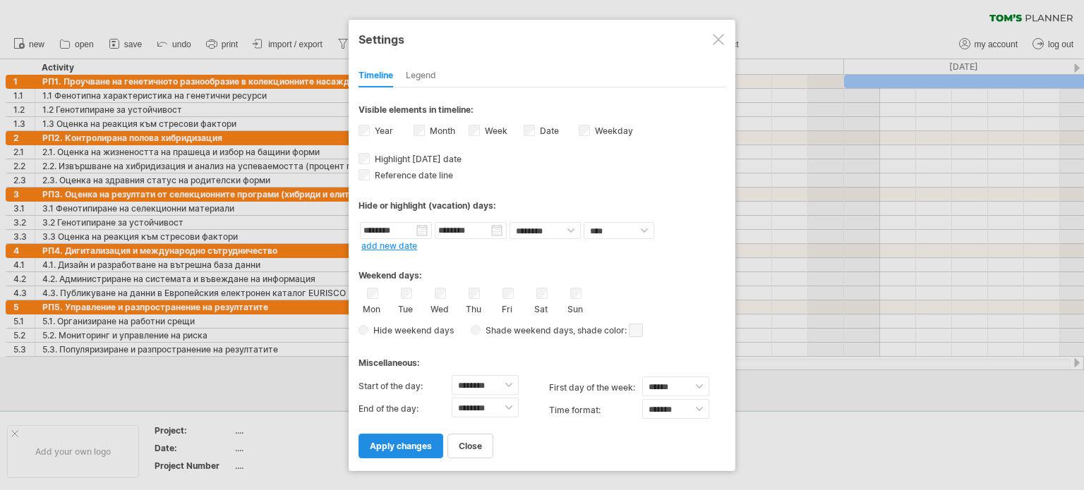
click at [406, 450] on span "apply changes" at bounding box center [401, 446] width 62 height 11
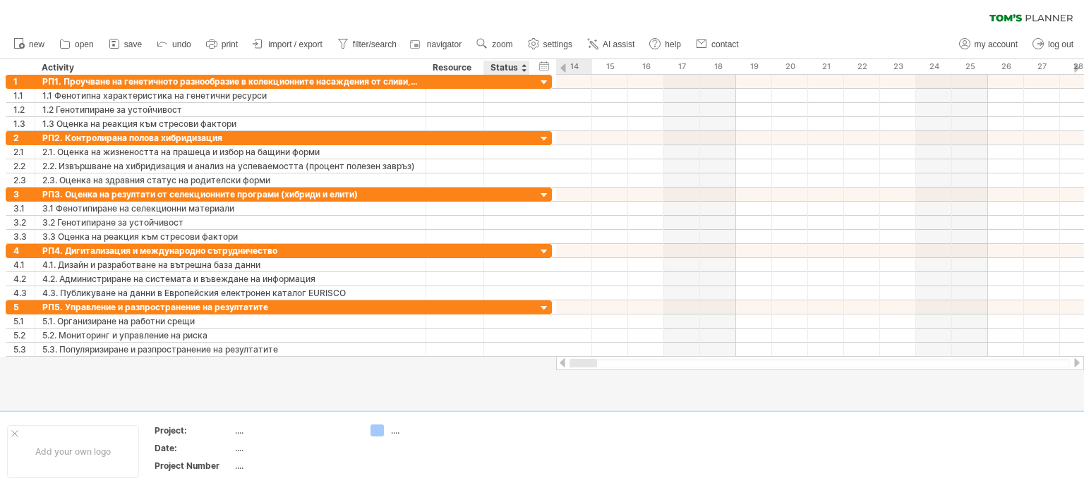
drag, startPoint x: 605, startPoint y: 365, endPoint x: 538, endPoint y: 385, distance: 70.8
click at [538, 385] on div "Trying to reach [DOMAIN_NAME] Connected again... 0% clear filter new 1" at bounding box center [542, 245] width 1084 height 490
click at [565, 64] on div at bounding box center [563, 68] width 6 height 9
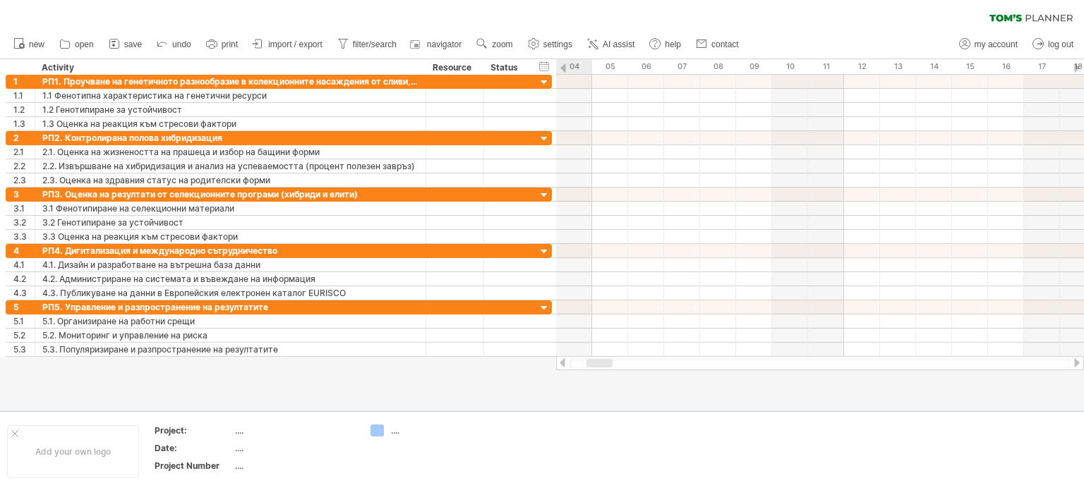
click at [565, 64] on div at bounding box center [563, 68] width 6 height 9
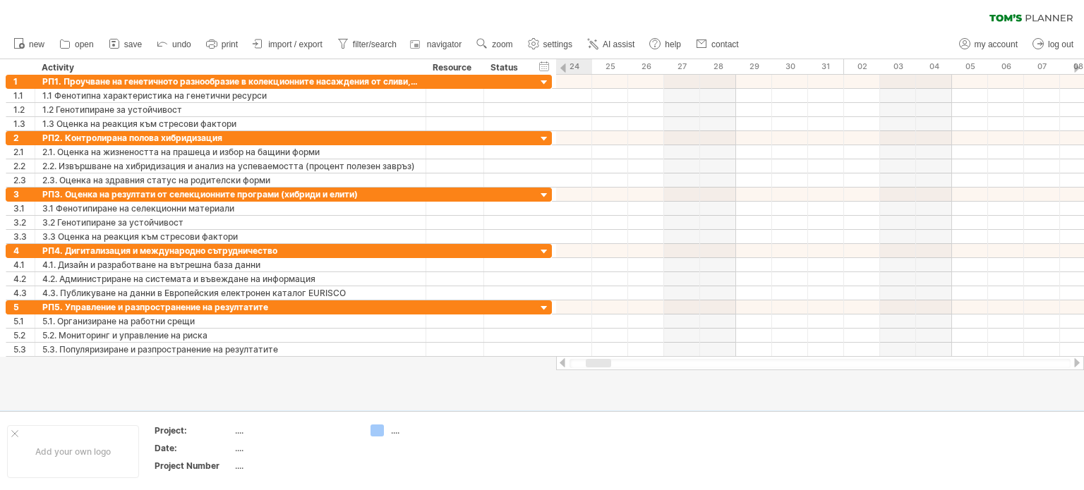
click at [565, 64] on div at bounding box center [563, 68] width 6 height 9
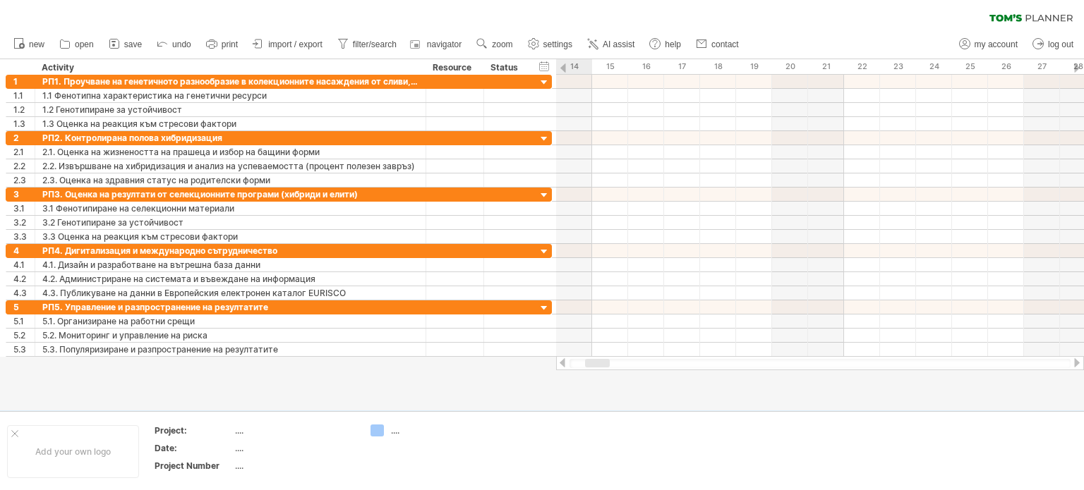
click at [565, 64] on div at bounding box center [563, 68] width 6 height 9
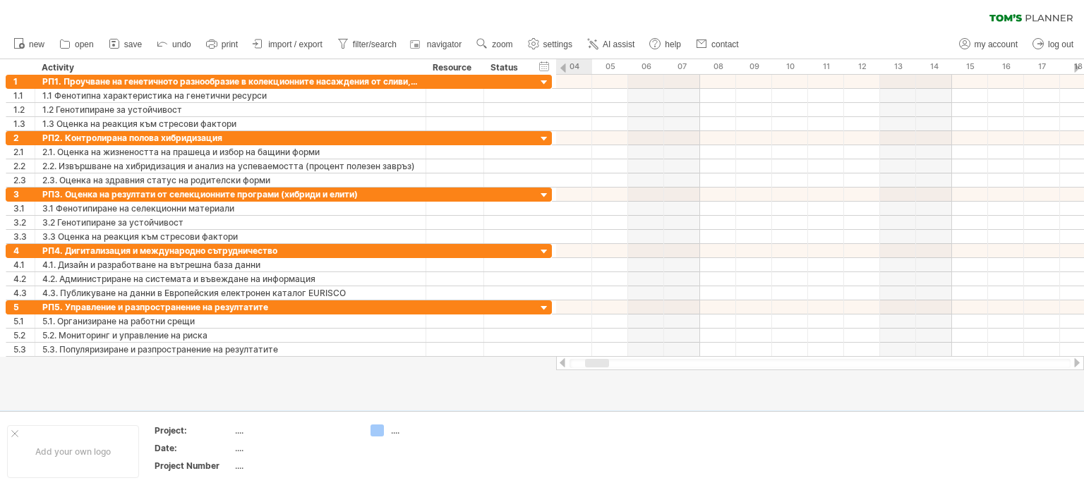
click at [565, 64] on div at bounding box center [563, 68] width 6 height 9
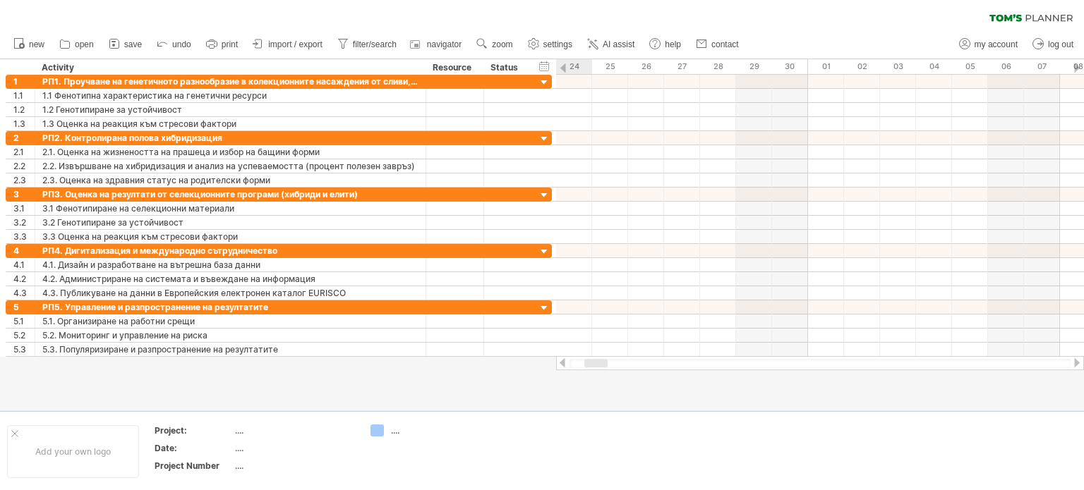
click at [565, 64] on div at bounding box center [563, 68] width 6 height 9
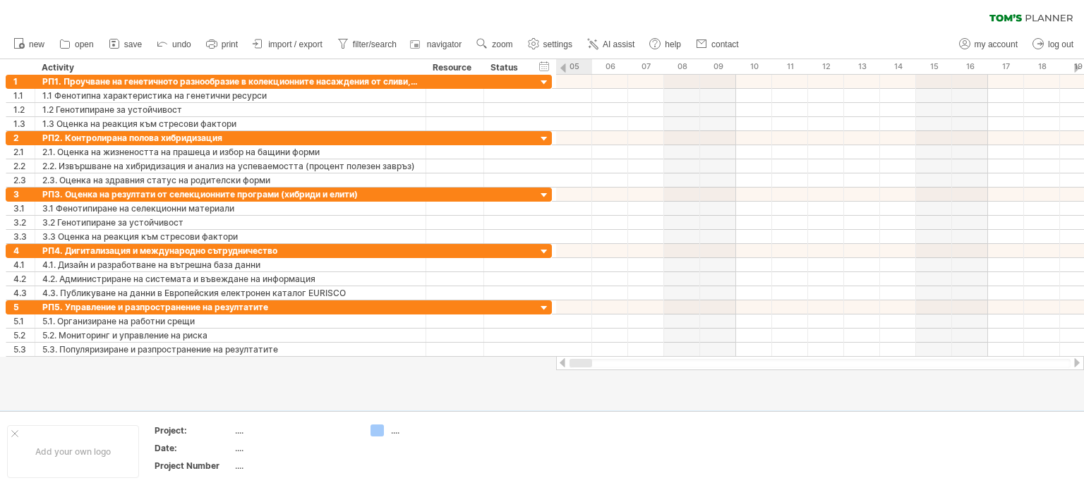
drag, startPoint x: 598, startPoint y: 363, endPoint x: 538, endPoint y: 367, distance: 60.1
click at [538, 367] on div "Trying to reach [DOMAIN_NAME] Connected again... 0% clear filter new 1" at bounding box center [542, 245] width 1084 height 490
click at [562, 68] on div at bounding box center [563, 68] width 6 height 9
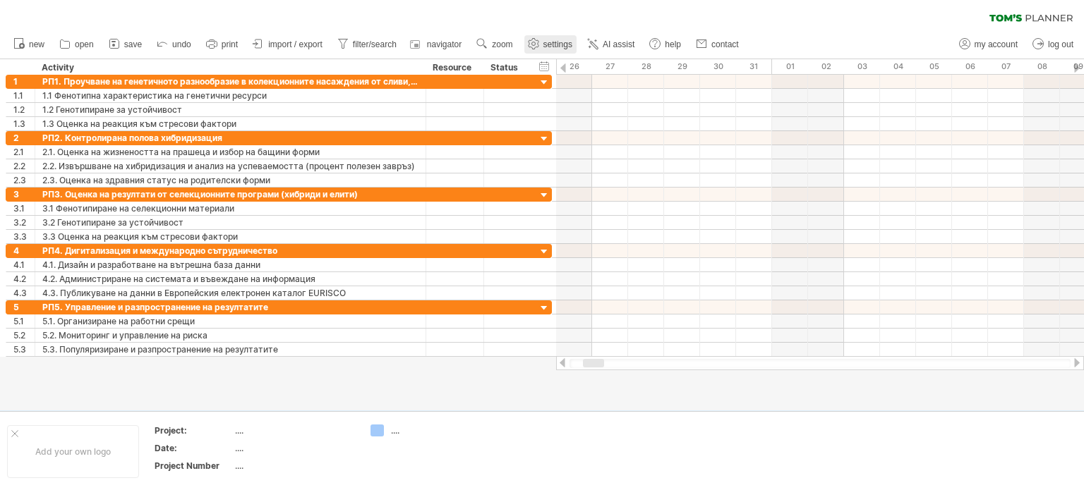
click at [560, 40] on span "settings" at bounding box center [557, 45] width 29 height 10
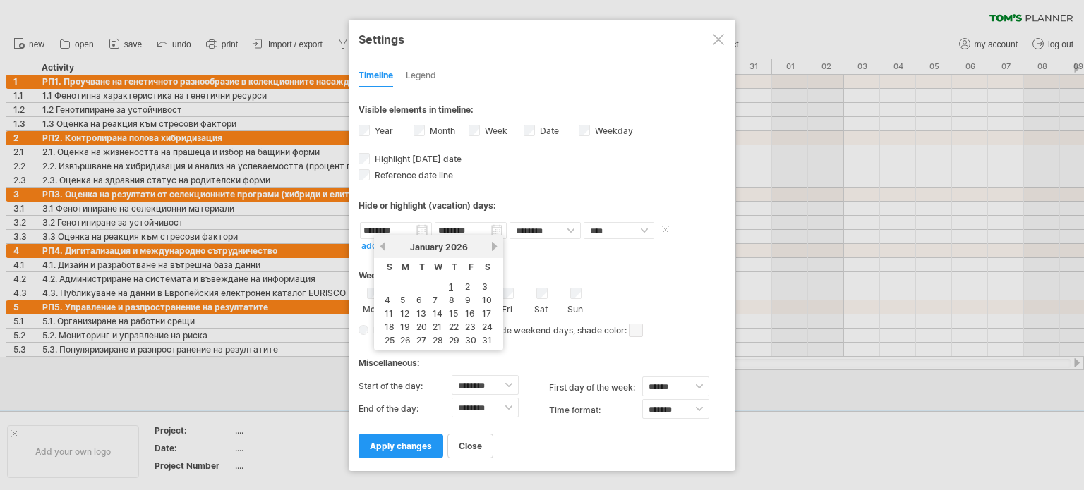
click at [401, 230] on input "********" at bounding box center [396, 230] width 72 height 17
click at [401, 231] on input "********" at bounding box center [396, 230] width 72 height 17
drag, startPoint x: 652, startPoint y: 287, endPoint x: 653, endPoint y: 294, distance: 7.2
click at [652, 287] on div "Weekend days: Mon Tue Wed Thu Fri Sat Sun Hide weekend days" at bounding box center [541, 297] width 367 height 88
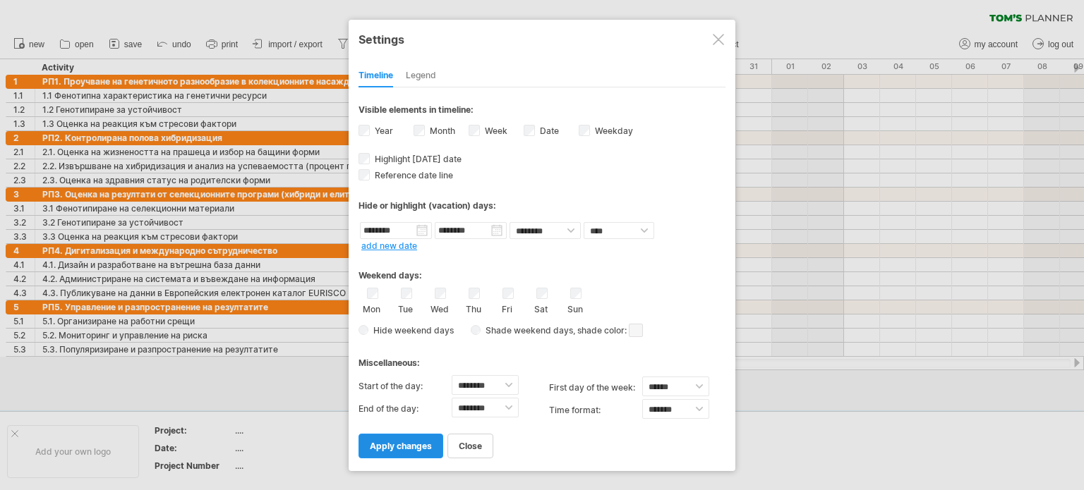
click at [414, 438] on link "apply changes" at bounding box center [400, 446] width 85 height 25
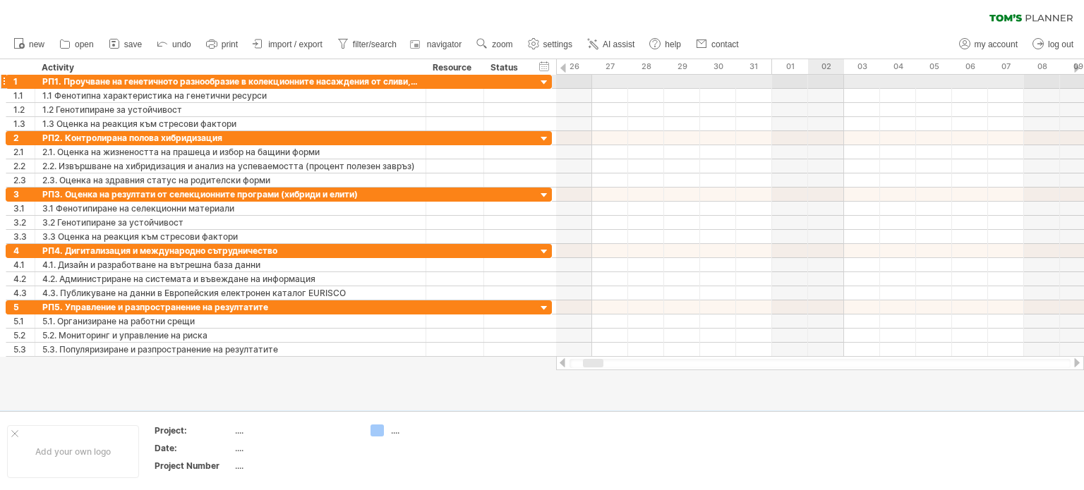
click at [824, 83] on div at bounding box center [820, 82] width 528 height 14
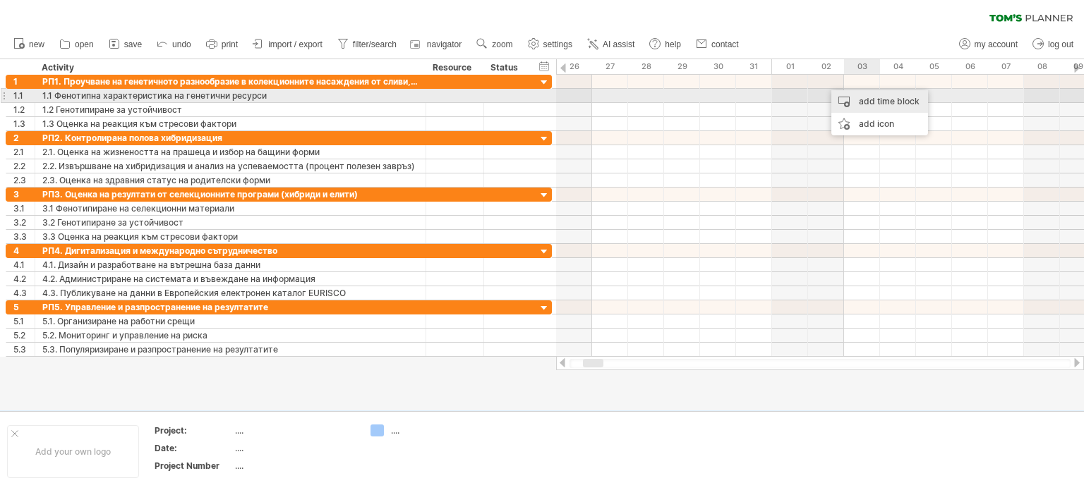
click at [901, 97] on div "add time block" at bounding box center [879, 101] width 97 height 23
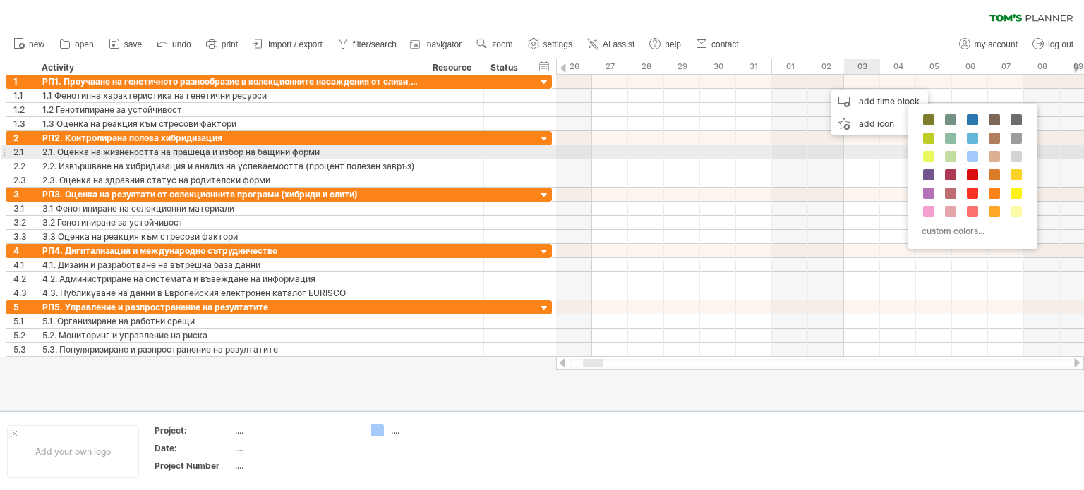
click at [977, 156] on div at bounding box center [973, 157] width 16 height 16
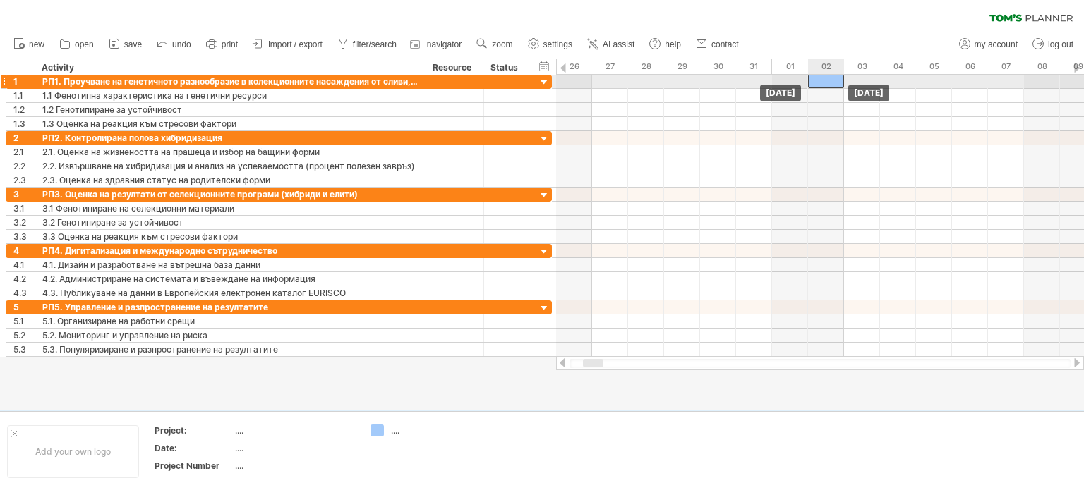
drag, startPoint x: 854, startPoint y: 76, endPoint x: 837, endPoint y: 76, distance: 16.9
click at [837, 76] on div at bounding box center [826, 81] width 36 height 13
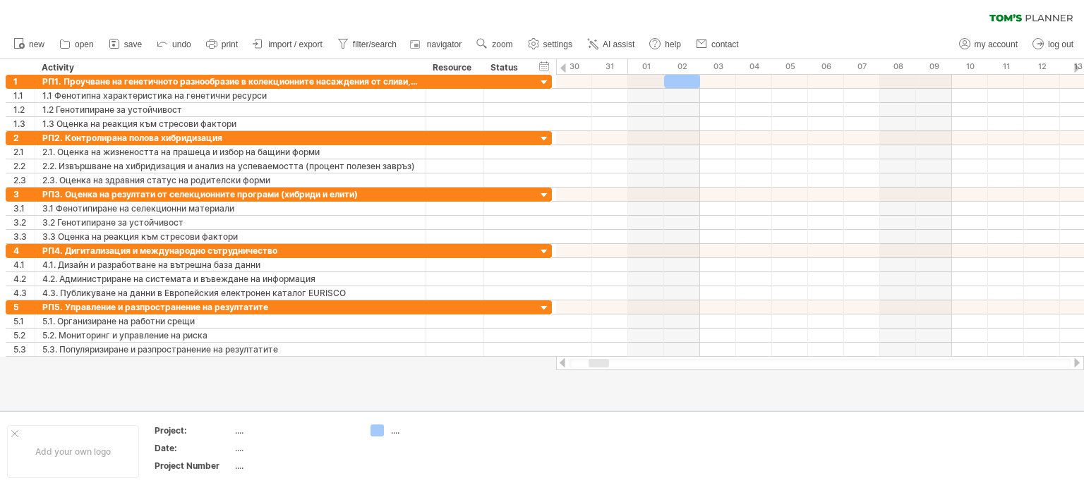
click at [596, 363] on div at bounding box center [599, 363] width 20 height 8
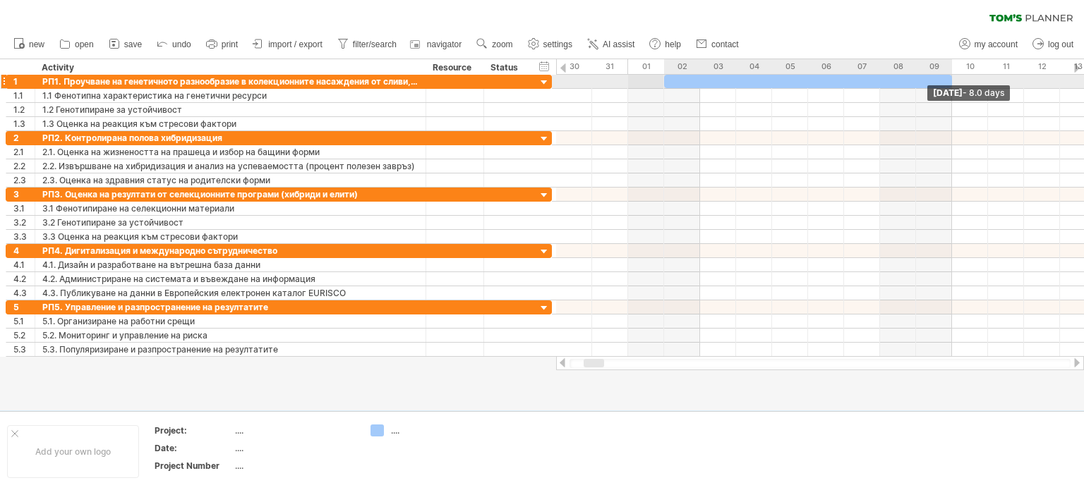
drag, startPoint x: 699, startPoint y: 78, endPoint x: 951, endPoint y: 77, distance: 251.9
click at [951, 77] on span at bounding box center [952, 81] width 6 height 13
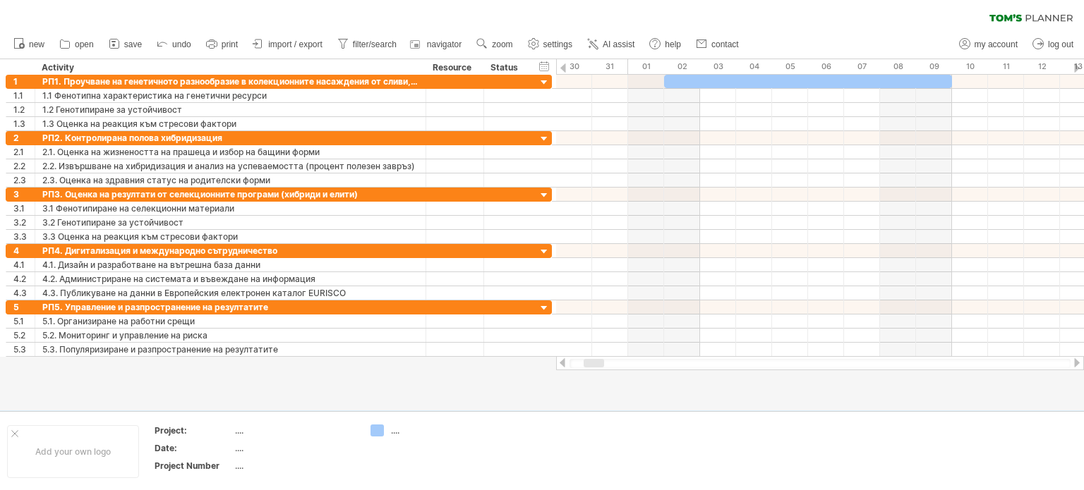
click at [1078, 366] on div at bounding box center [1076, 362] width 11 height 9
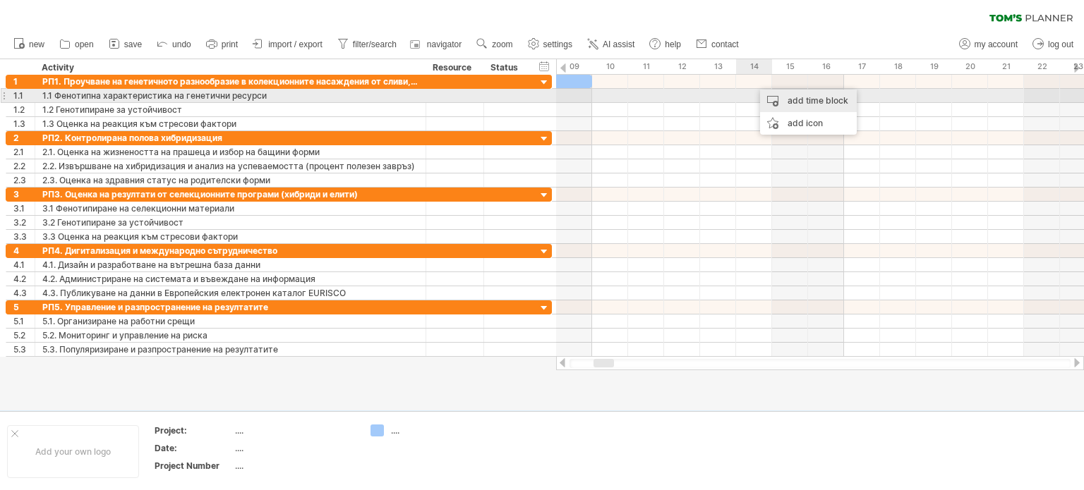
click at [799, 98] on div "add time block" at bounding box center [808, 101] width 97 height 23
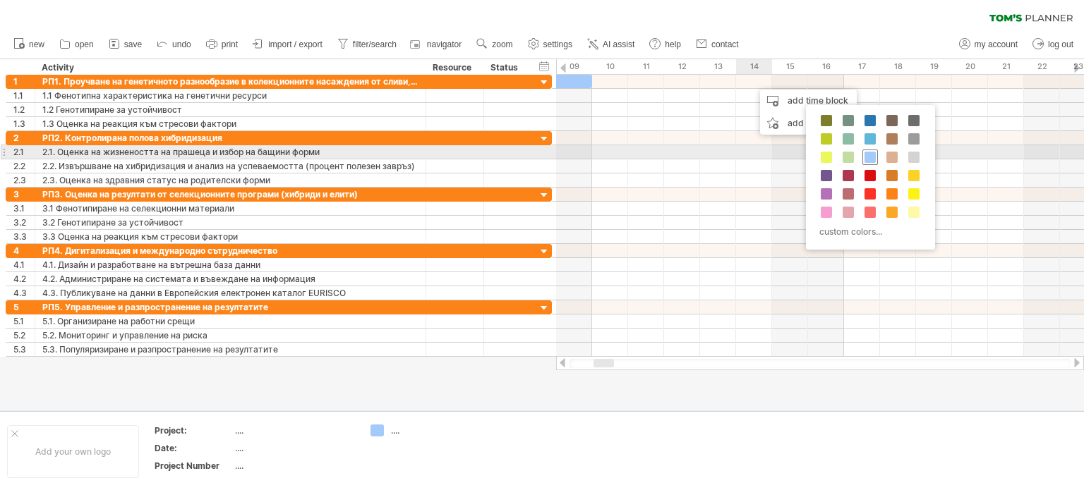
click at [868, 155] on span at bounding box center [869, 157] width 11 height 11
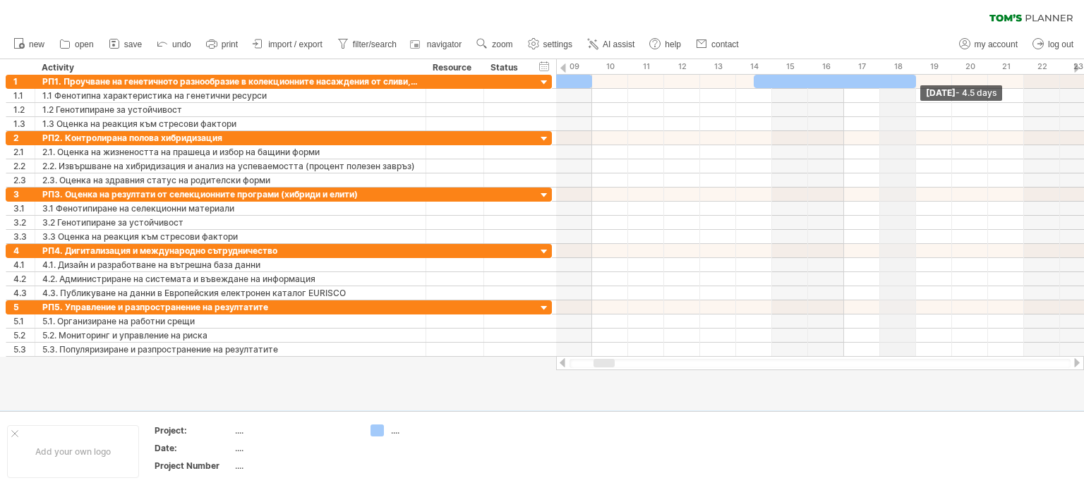
drag, startPoint x: 786, startPoint y: 78, endPoint x: 908, endPoint y: 66, distance: 122.0
click at [908, 66] on div "Trying to reach [DOMAIN_NAME] Connected again... 0% clear filter new 1" at bounding box center [542, 245] width 1084 height 490
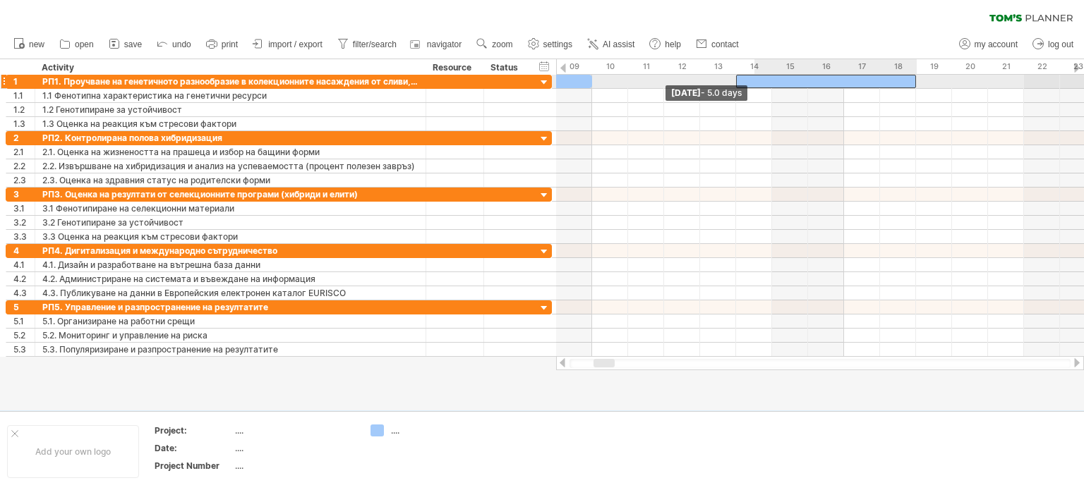
click at [748, 79] on div "[DATE] - 4.5 days [DATE] - 5.0 days" at bounding box center [820, 216] width 528 height 282
click at [748, 79] on div at bounding box center [820, 82] width 528 height 14
click at [747, 82] on div "[DATE] - 4.5 days [DATE] - 4.5 days" at bounding box center [820, 216] width 528 height 282
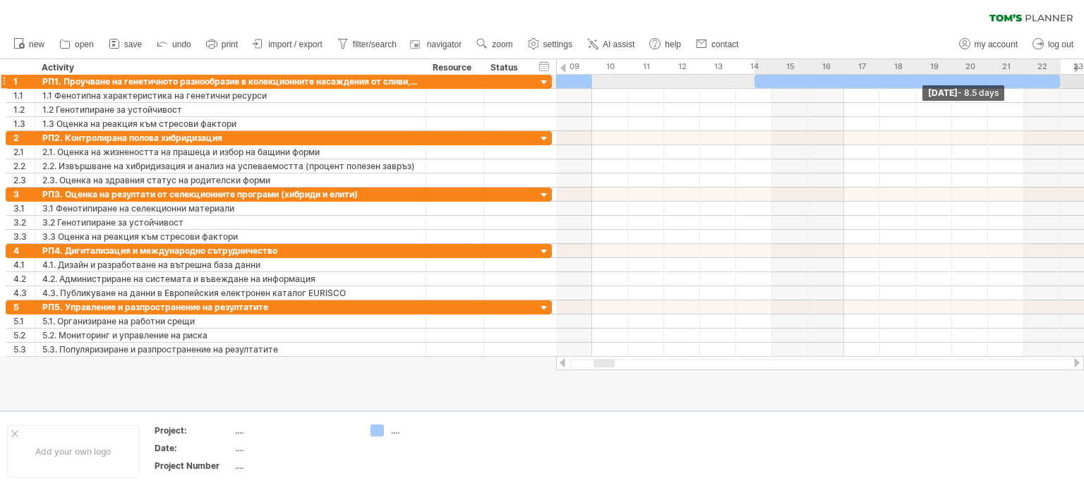
drag, startPoint x: 916, startPoint y: 83, endPoint x: 1053, endPoint y: 85, distance: 136.9
click at [1053, 85] on div "[DATE] - 8.5 days [DATE] - 4.5 days" at bounding box center [820, 216] width 528 height 282
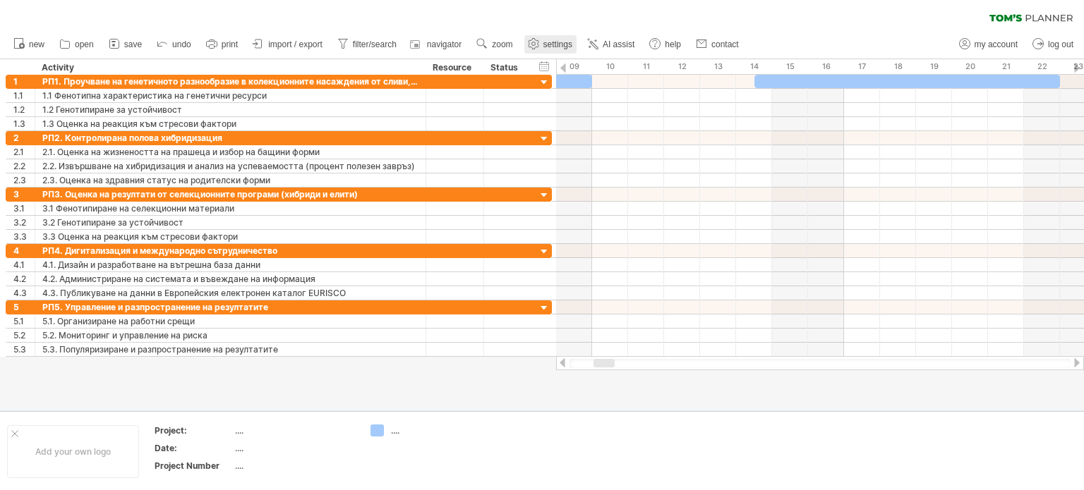
click at [562, 39] on link "settings" at bounding box center [550, 44] width 52 height 18
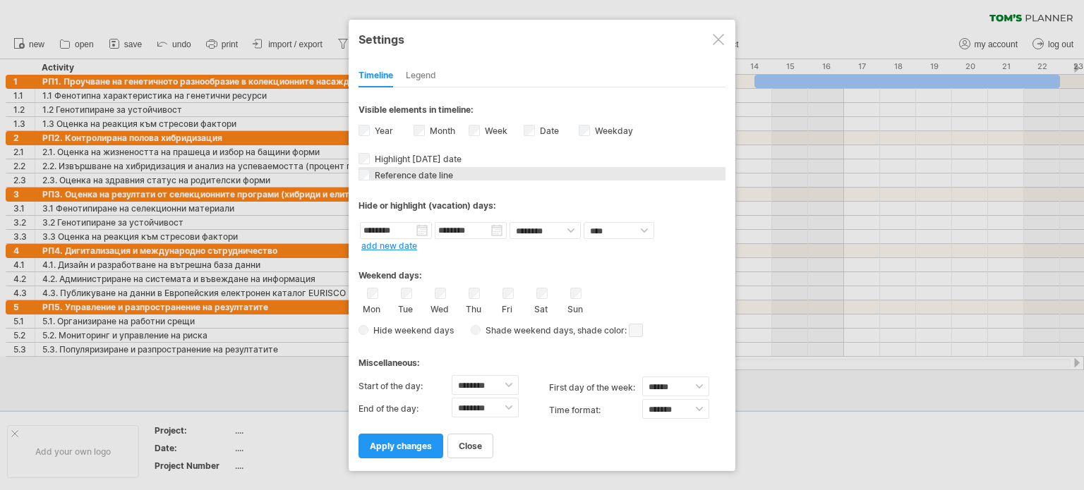
click at [363, 167] on div "Reference date line The reference dateline is a darker vertical line in the cha…" at bounding box center [541, 173] width 367 height 13
click at [370, 327] on span "Hide weekend days" at bounding box center [410, 330] width 85 height 11
click at [636, 335] on span at bounding box center [636, 330] width 14 height 13
click at [637, 332] on span at bounding box center [636, 330] width 14 height 13
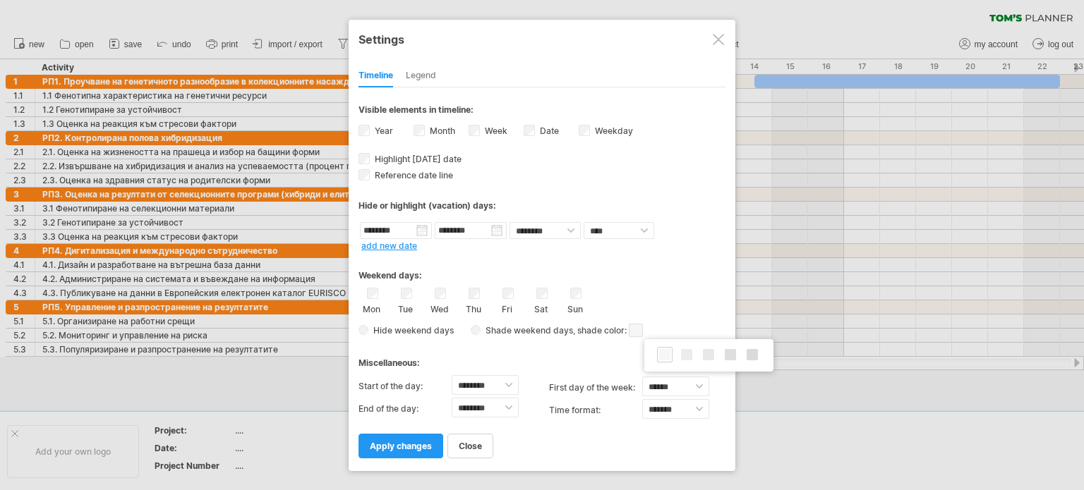
click at [637, 332] on span at bounding box center [636, 330] width 14 height 13
click at [406, 451] on span "apply changes" at bounding box center [401, 446] width 62 height 11
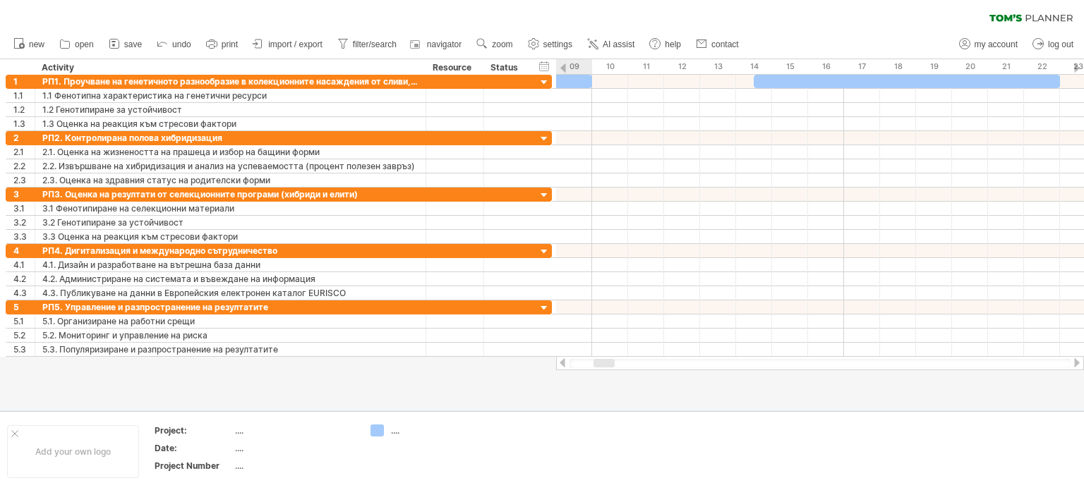
click at [1080, 361] on div at bounding box center [1076, 362] width 11 height 9
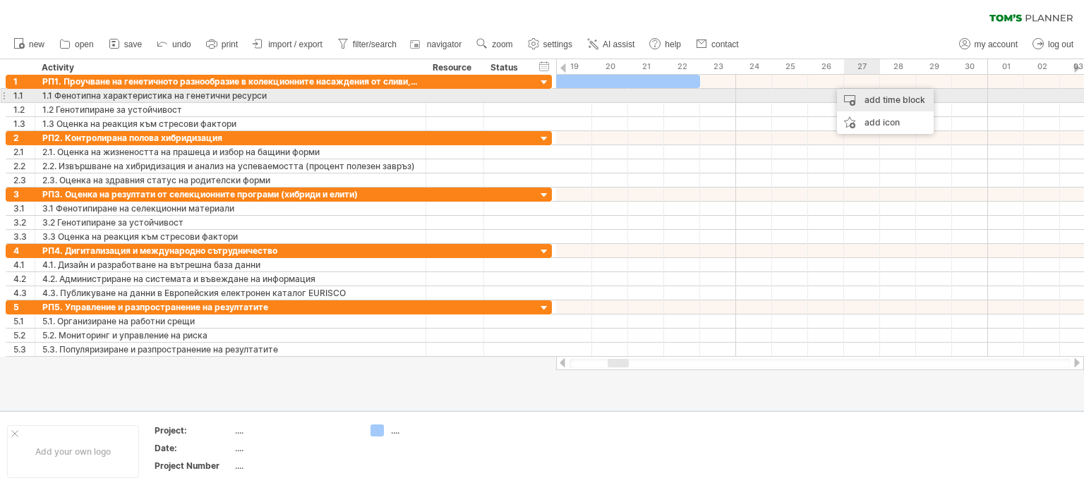
click at [866, 92] on div "add time block" at bounding box center [885, 100] width 97 height 23
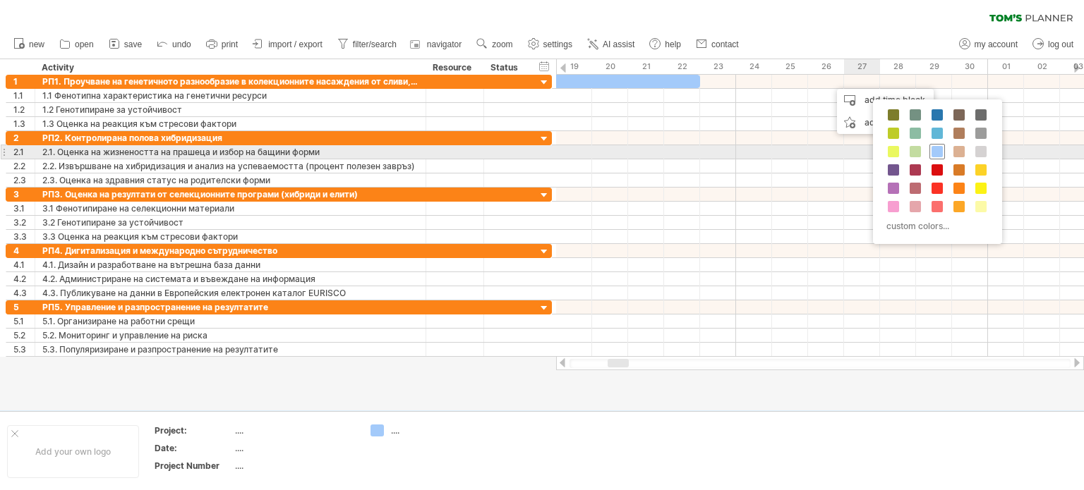
click at [941, 148] on span at bounding box center [937, 151] width 11 height 11
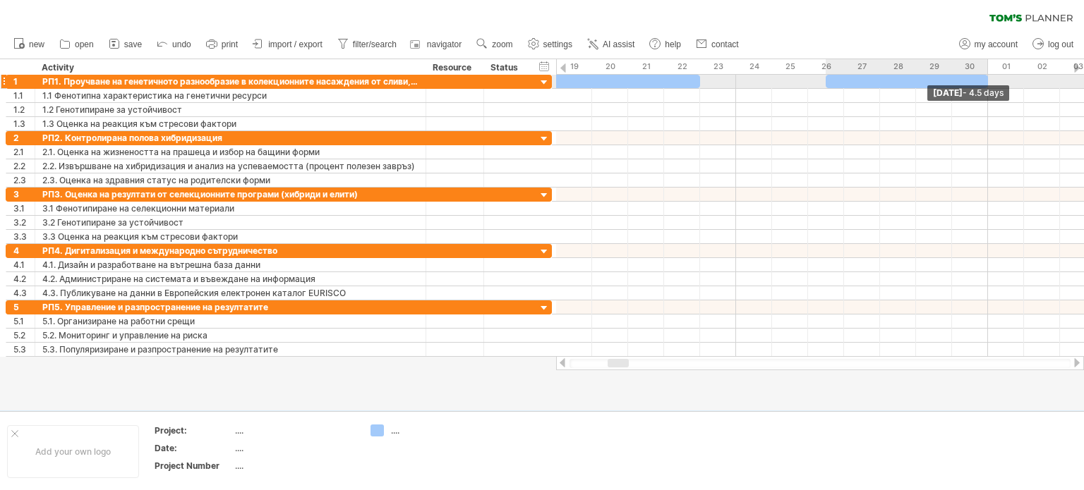
drag, startPoint x: 861, startPoint y: 80, endPoint x: 987, endPoint y: 76, distance: 125.7
click at [987, 76] on span at bounding box center [988, 81] width 6 height 13
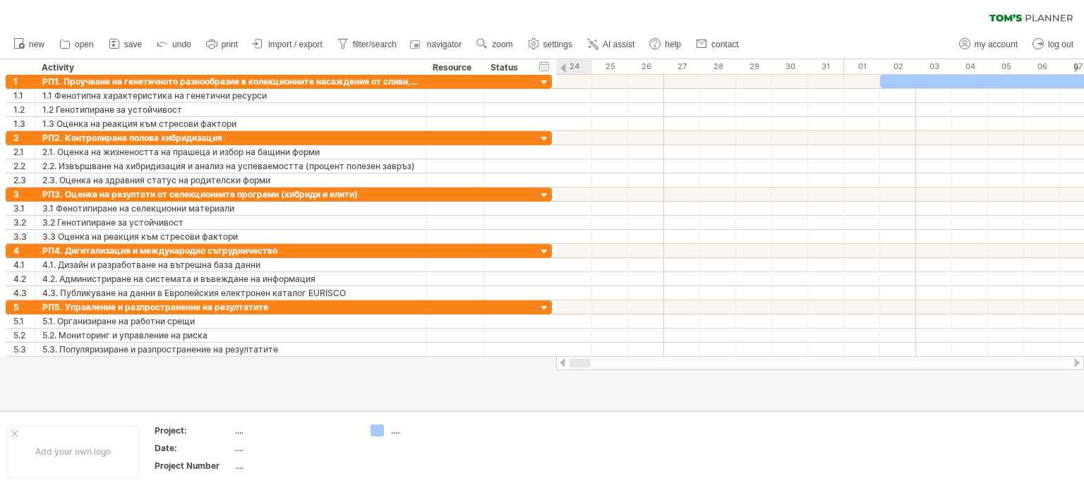
drag, startPoint x: 613, startPoint y: 364, endPoint x: 547, endPoint y: 368, distance: 66.4
click at [547, 368] on div "Trying to reach [DOMAIN_NAME] Connected again... 0% clear filter new 1" at bounding box center [542, 245] width 1084 height 490
click at [381, 47] on span "filter/search" at bounding box center [375, 45] width 44 height 10
type input "**********"
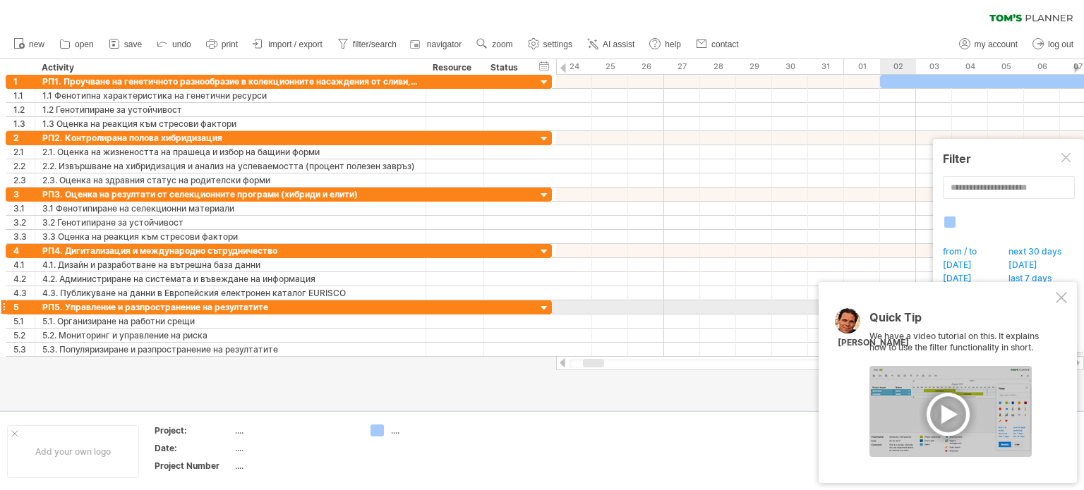
click at [1064, 297] on div at bounding box center [1061, 297] width 11 height 11
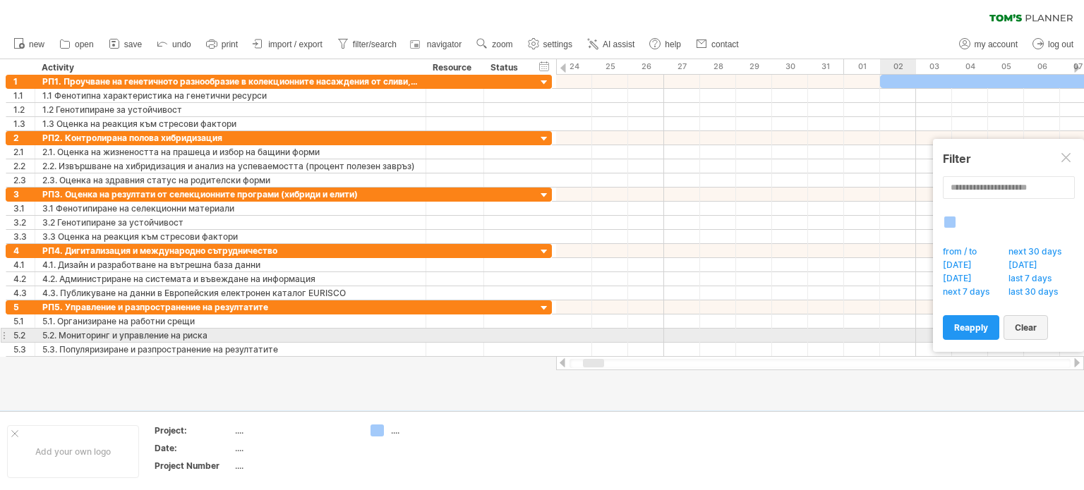
click at [1020, 330] on span "clear" at bounding box center [1026, 328] width 22 height 11
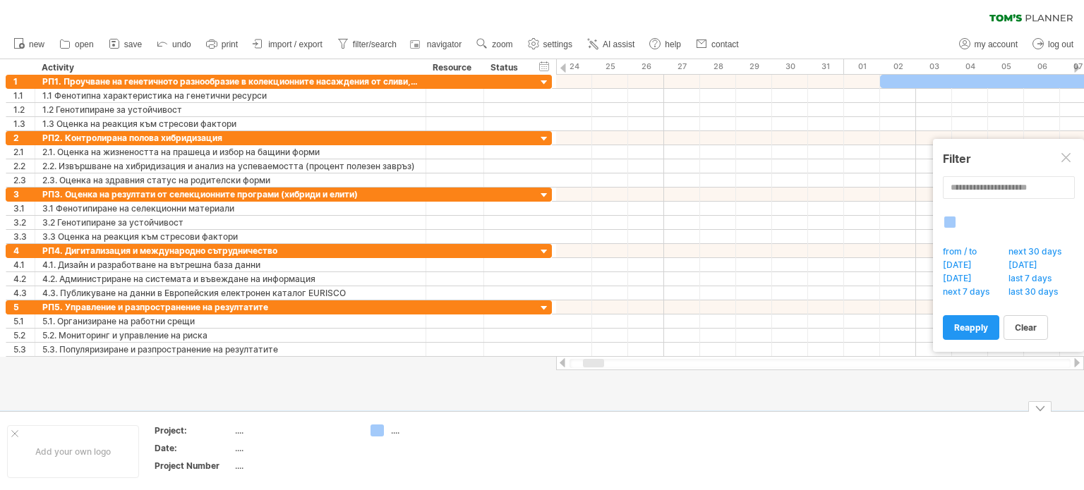
click at [549, 42] on span "settings" at bounding box center [557, 45] width 29 height 10
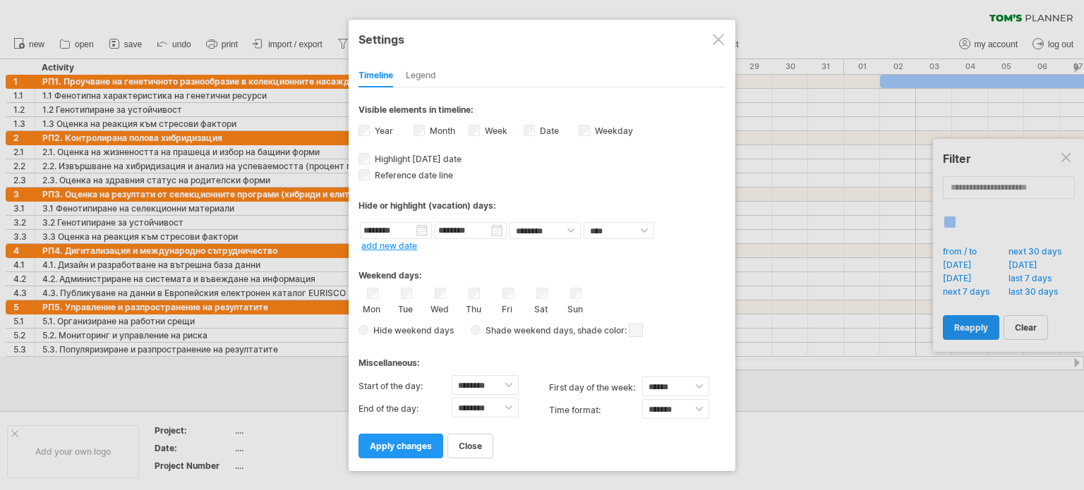
drag, startPoint x: 421, startPoint y: 82, endPoint x: 422, endPoint y: 75, distance: 7.2
click at [421, 80] on div "Legend" at bounding box center [421, 76] width 30 height 23
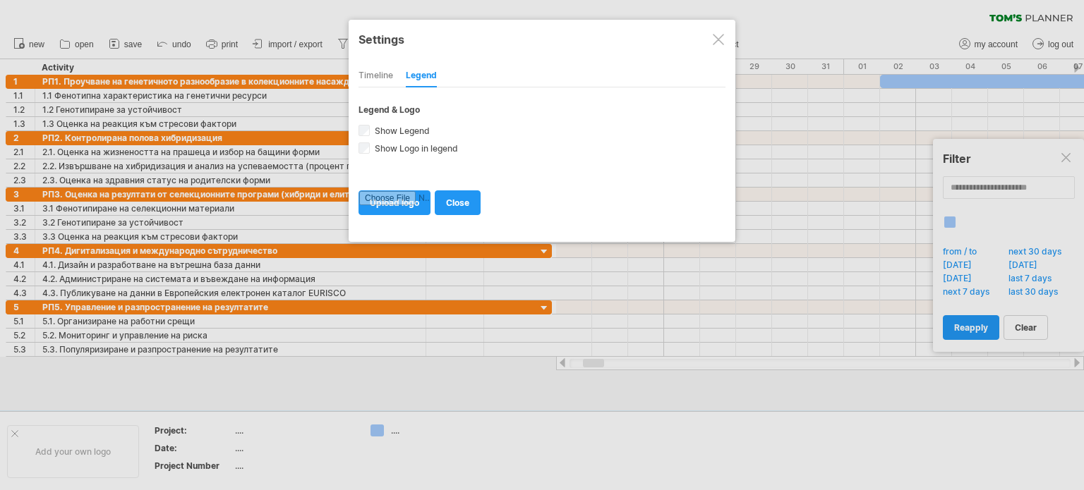
click at [383, 73] on div "Timeline" at bounding box center [375, 76] width 35 height 23
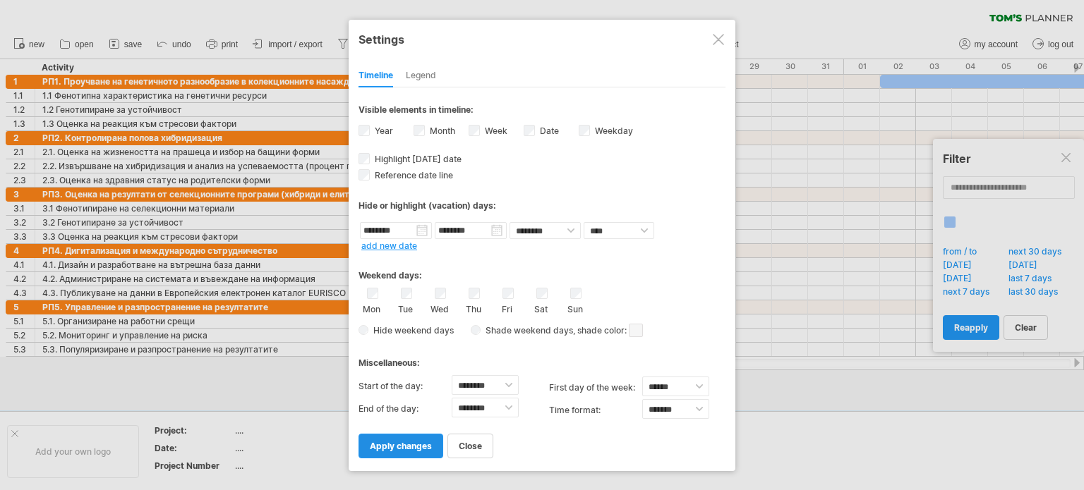
click at [406, 448] on span "apply changes" at bounding box center [401, 446] width 62 height 11
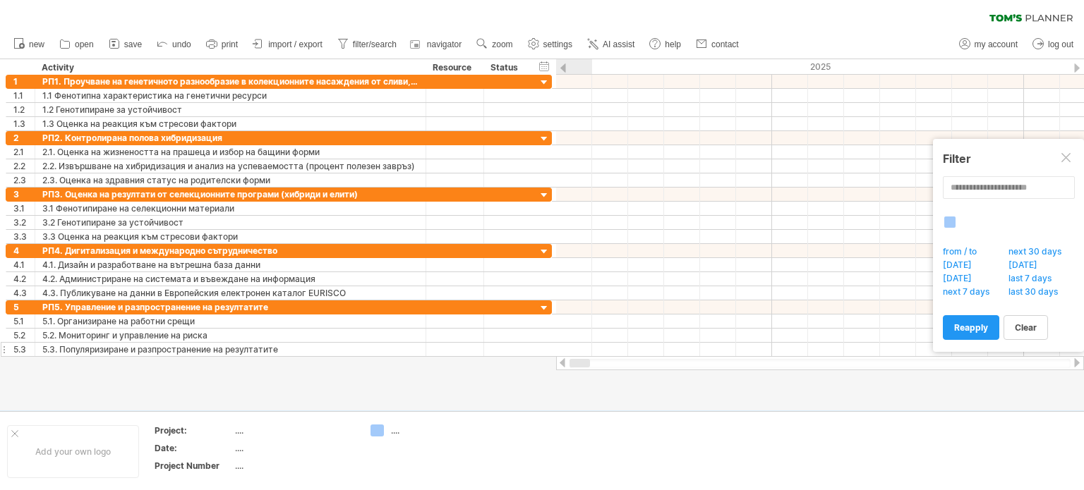
drag, startPoint x: 594, startPoint y: 363, endPoint x: 526, endPoint y: 353, distance: 68.6
click at [549, 359] on div "Trying to reach [DOMAIN_NAME] Connected again... 0% clear filter new 1" at bounding box center [542, 245] width 1084 height 490
click at [558, 41] on span "settings" at bounding box center [557, 45] width 29 height 10
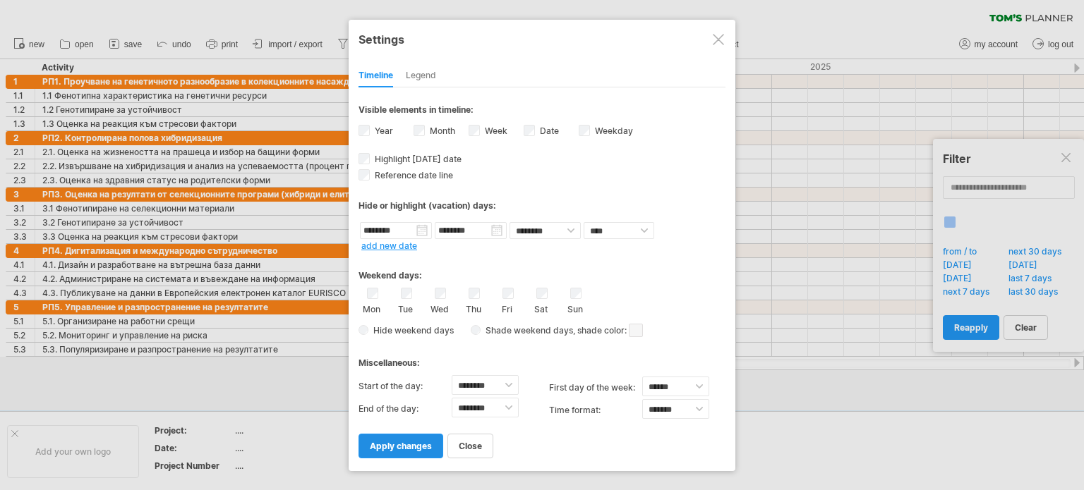
click at [398, 449] on span "apply changes" at bounding box center [401, 446] width 62 height 11
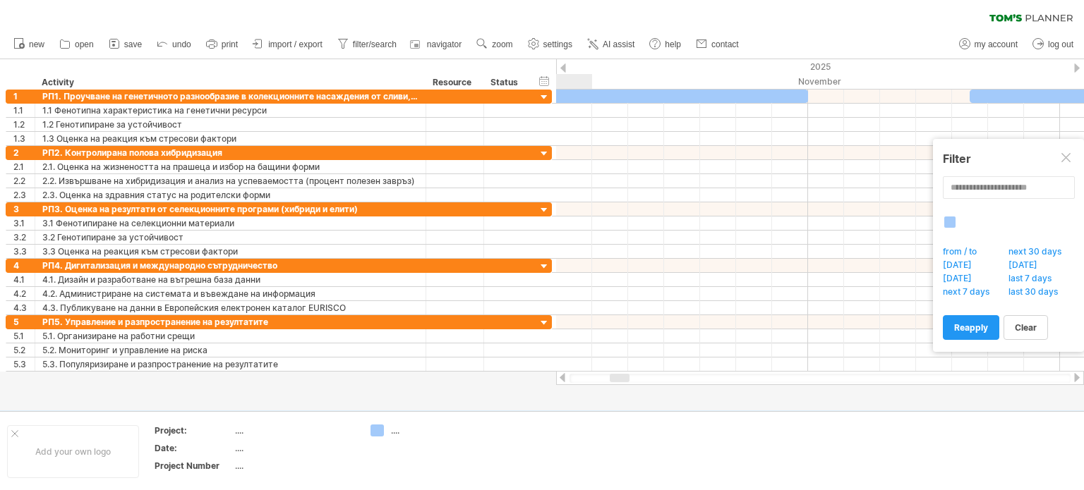
drag, startPoint x: 590, startPoint y: 379, endPoint x: 617, endPoint y: 378, distance: 26.9
click at [617, 378] on div at bounding box center [620, 378] width 20 height 8
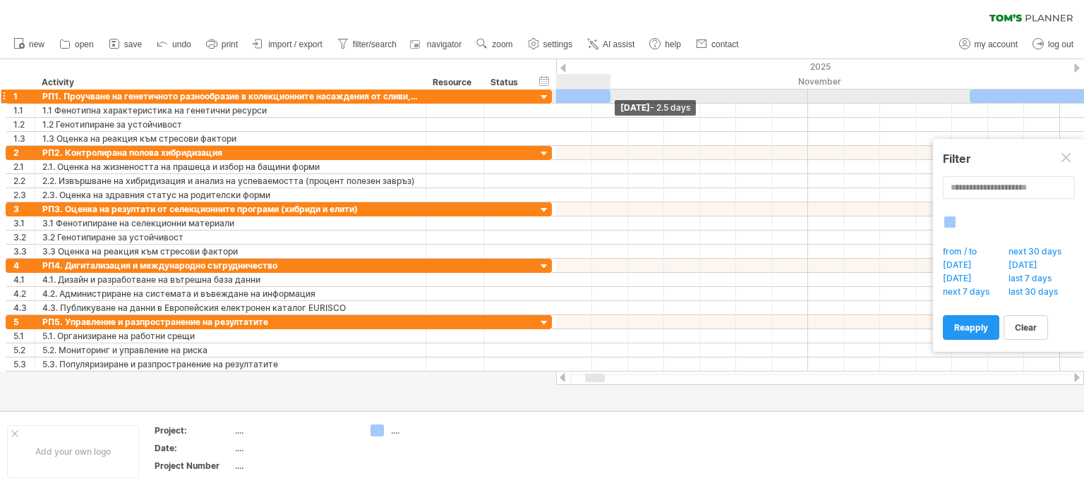
drag, startPoint x: 810, startPoint y: 95, endPoint x: 617, endPoint y: 98, distance: 193.4
click at [617, 98] on div "[DATE] - 2.5 days [DATE] - 4.5 days" at bounding box center [820, 231] width 528 height 282
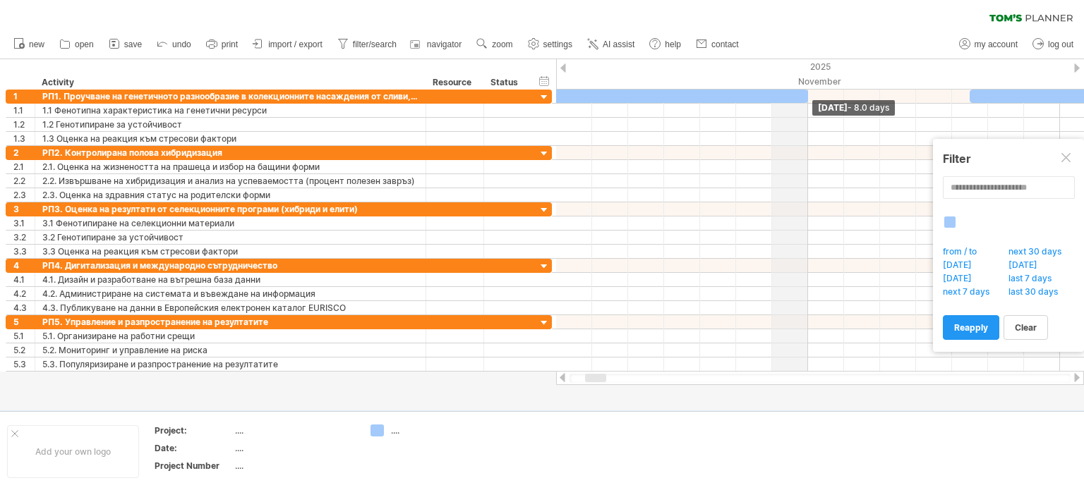
drag, startPoint x: 608, startPoint y: 92, endPoint x: 807, endPoint y: 84, distance: 199.2
click at [807, 84] on div "Trying to reach [DOMAIN_NAME] Connected again... 0% clear filter new 1" at bounding box center [542, 245] width 1084 height 490
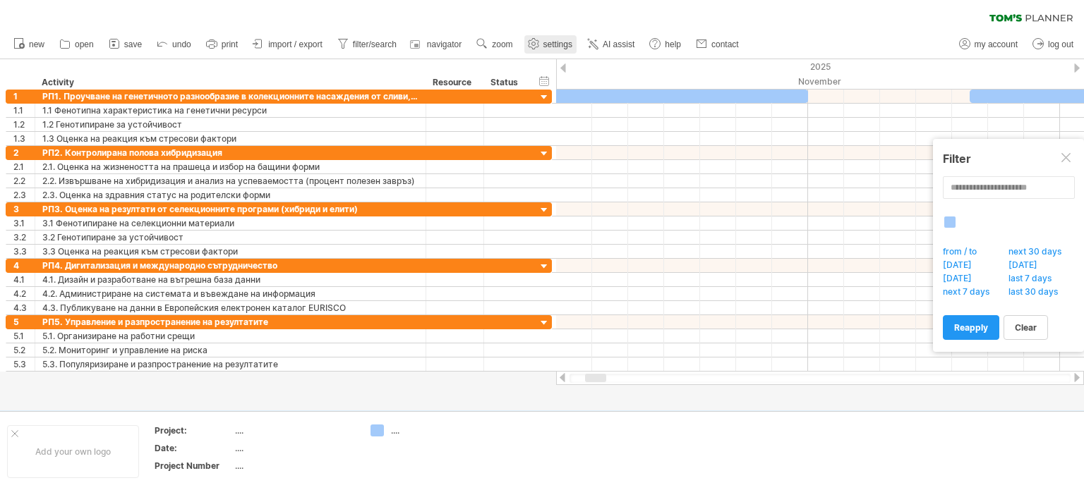
click at [550, 42] on span "settings" at bounding box center [557, 45] width 29 height 10
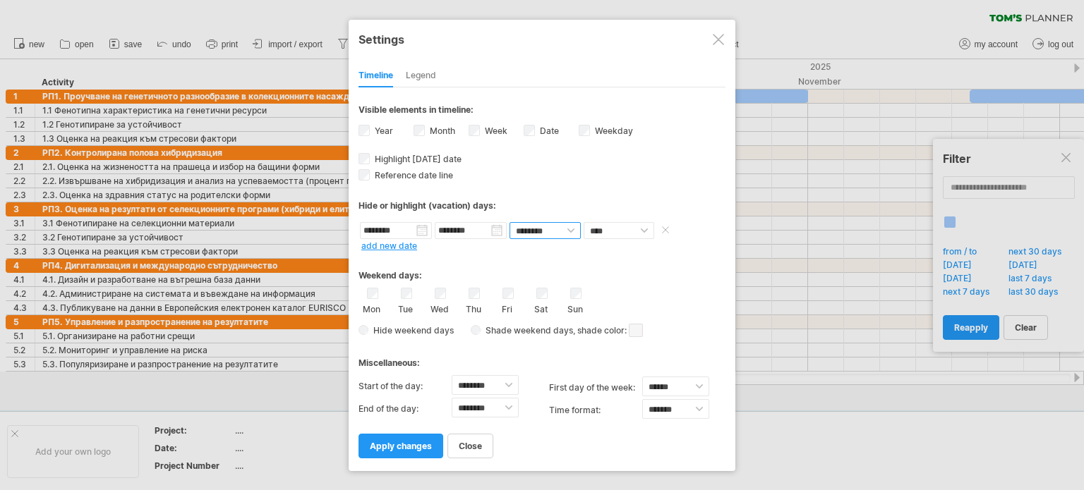
click at [574, 231] on select "******** ********" at bounding box center [545, 230] width 71 height 17
select select "*"
click at [510, 222] on select "******** ********" at bounding box center [545, 230] width 71 height 17
click at [422, 450] on span "apply changes" at bounding box center [401, 446] width 62 height 11
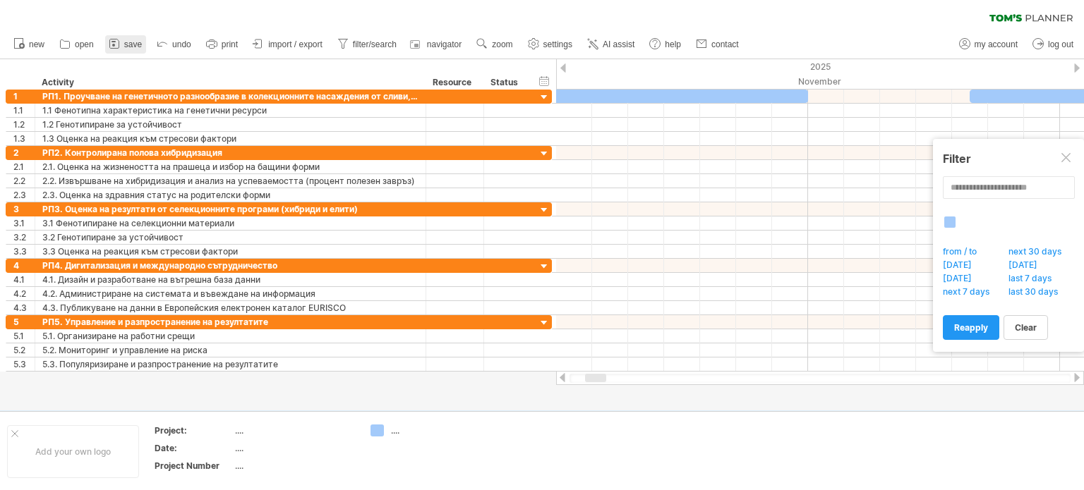
click at [126, 42] on span "save" at bounding box center [133, 45] width 18 height 10
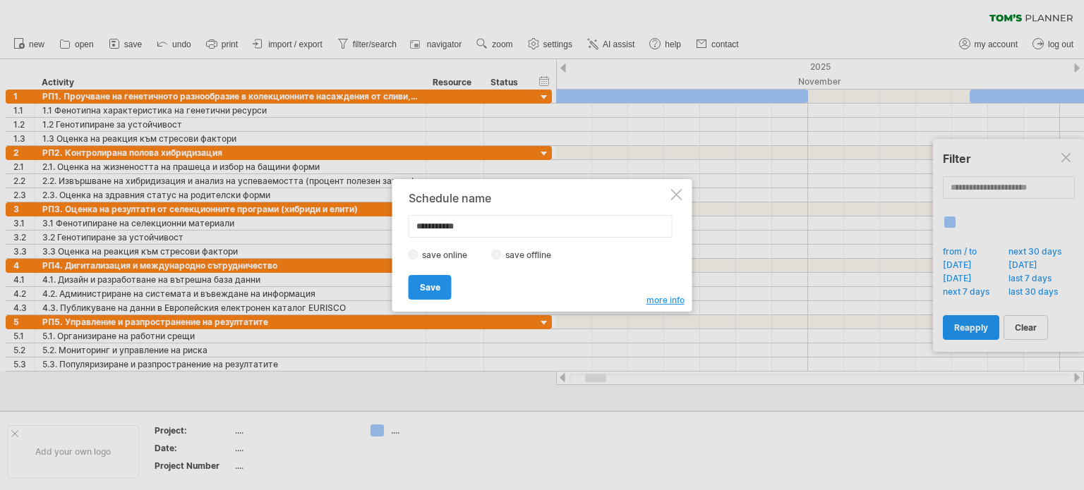
click at [437, 282] on span "Save" at bounding box center [430, 287] width 20 height 11
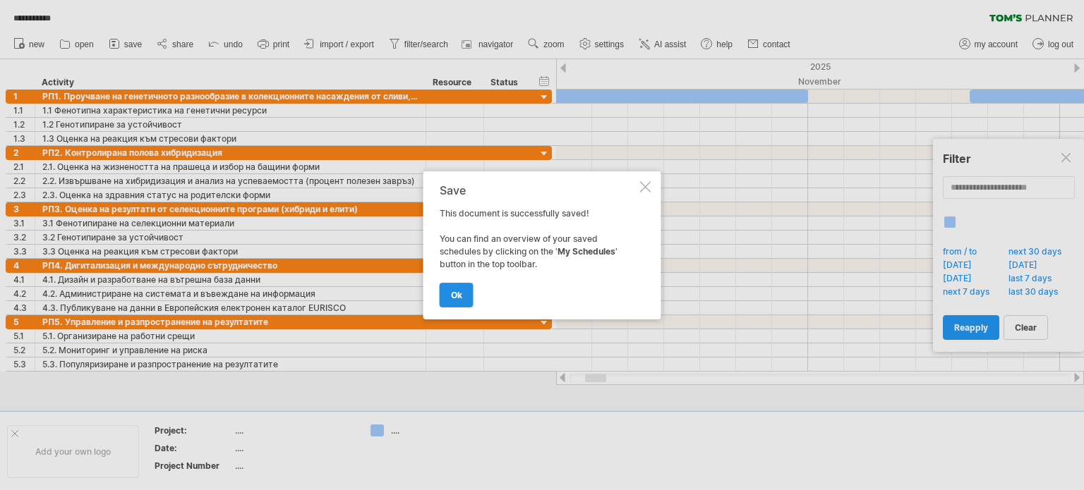
click at [454, 299] on span "ok" at bounding box center [456, 295] width 11 height 11
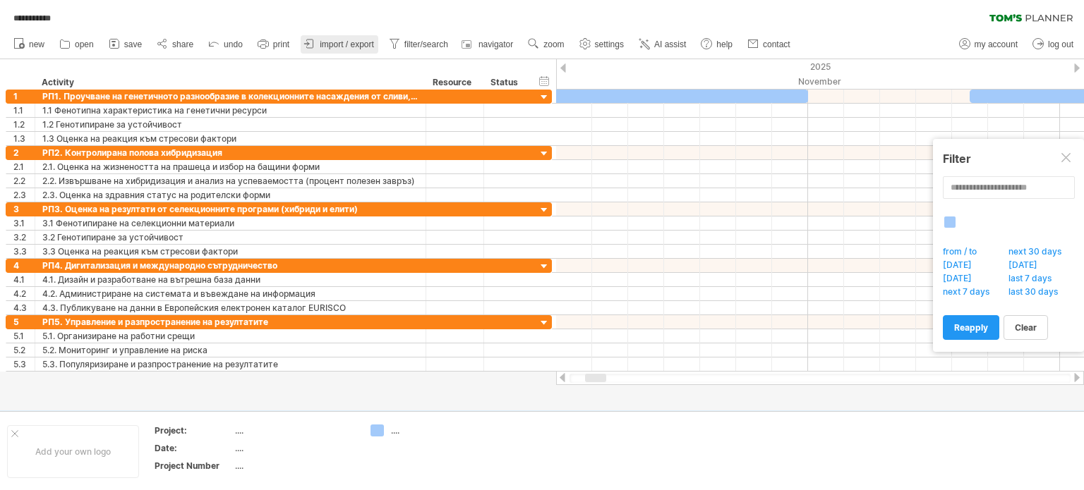
click at [327, 46] on span "import / export" at bounding box center [347, 45] width 54 height 10
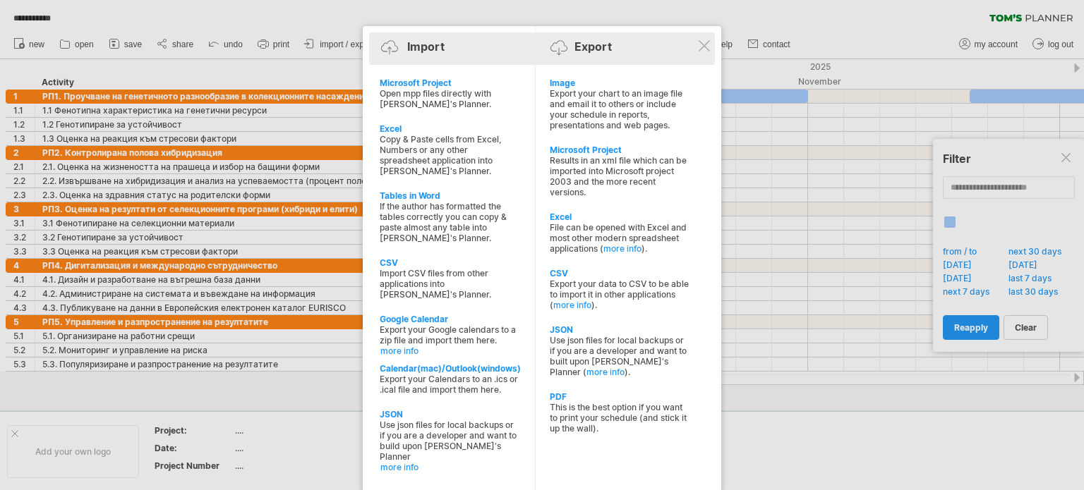
click at [697, 56] on div "Import Export" at bounding box center [542, 49] width 339 height 21
click at [711, 42] on div "Import Export" at bounding box center [542, 48] width 339 height 32
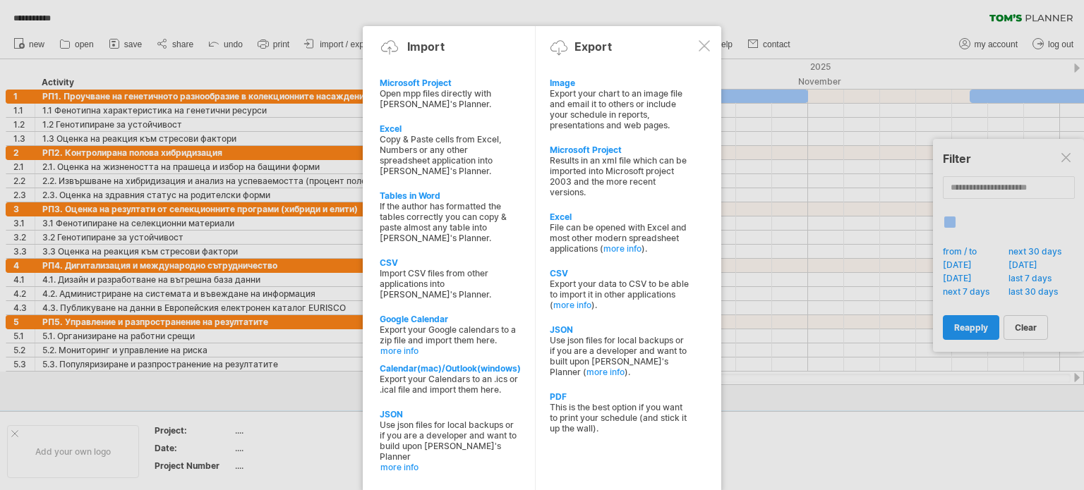
click at [704, 44] on div at bounding box center [704, 45] width 11 height 11
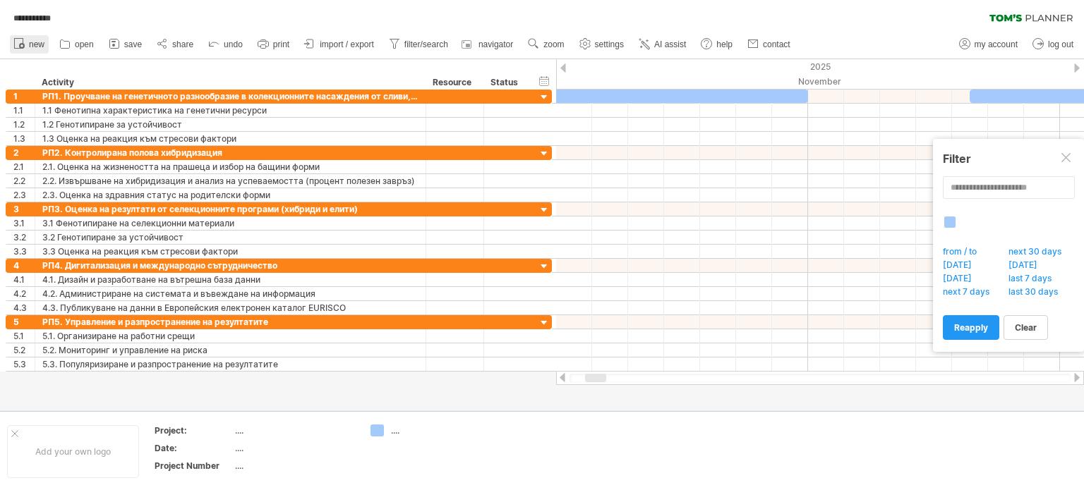
click at [24, 39] on icon at bounding box center [19, 43] width 14 height 14
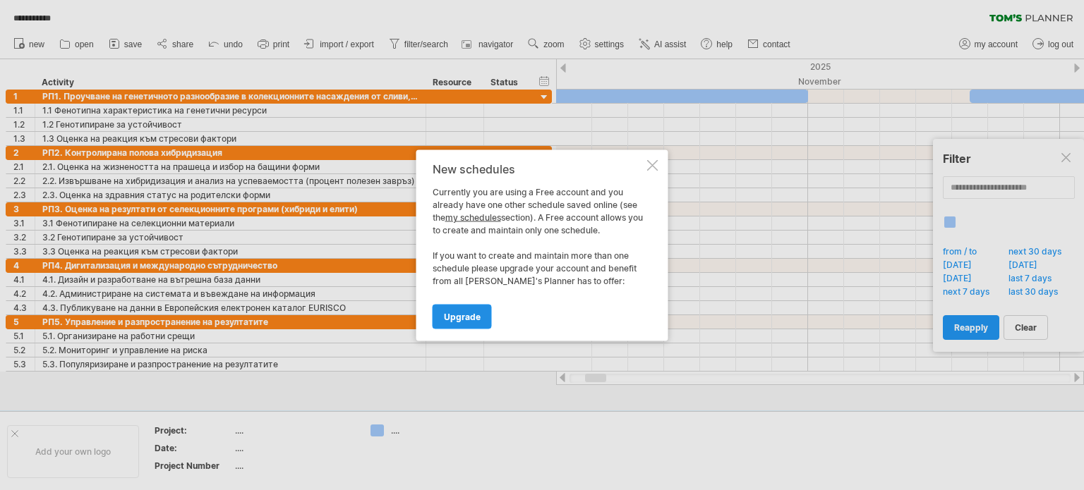
click at [468, 318] on span "Upgrade" at bounding box center [462, 316] width 37 height 11
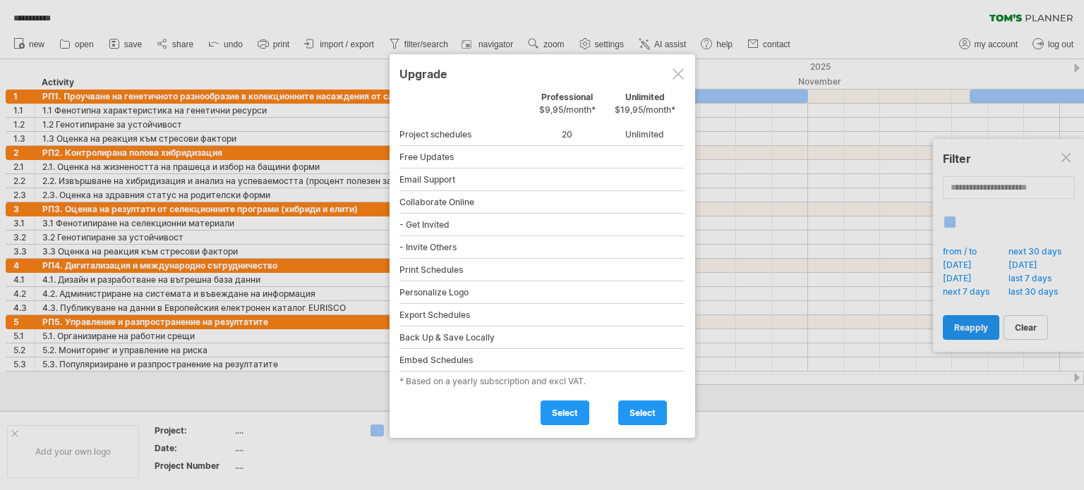
click at [675, 76] on div at bounding box center [678, 73] width 11 height 11
